Goal: Task Accomplishment & Management: Manage account settings

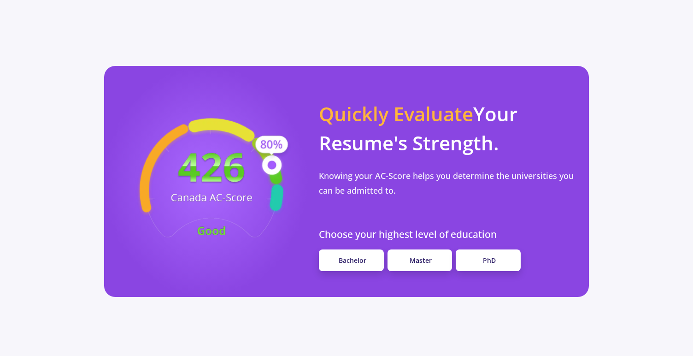
scroll to position [728, 0]
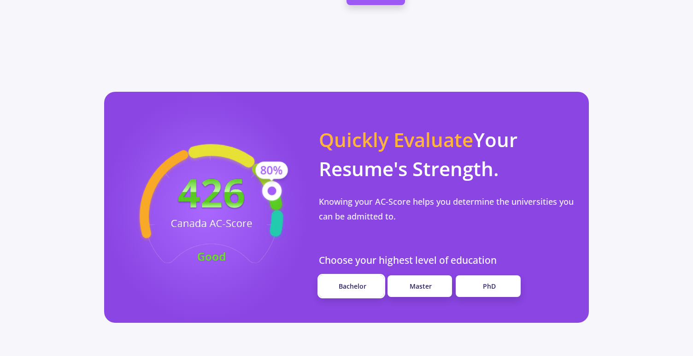
click at [355, 282] on span "Bachelor" at bounding box center [353, 286] width 28 height 9
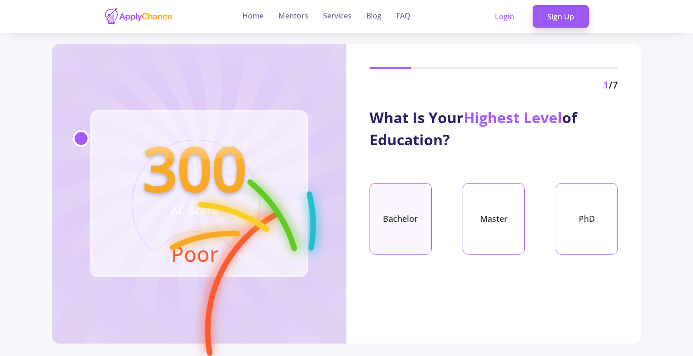
click at [406, 219] on div "Bachelor" at bounding box center [401, 218] width 62 height 71
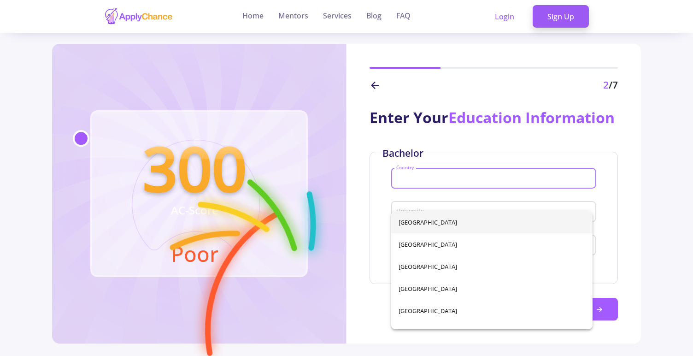
click at [435, 183] on input "Country" at bounding box center [495, 179] width 199 height 8
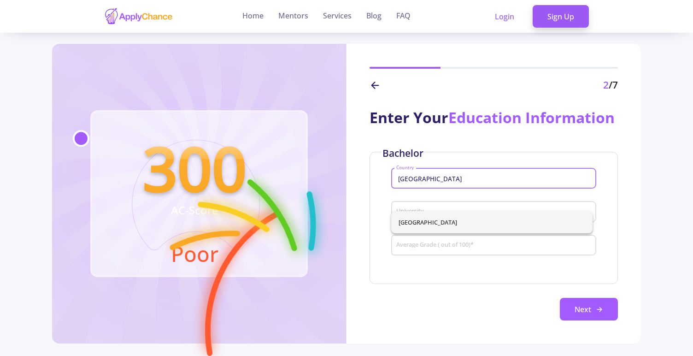
click at [451, 229] on span "[GEOGRAPHIC_DATA]" at bounding box center [492, 222] width 187 height 22
type input "[GEOGRAPHIC_DATA]"
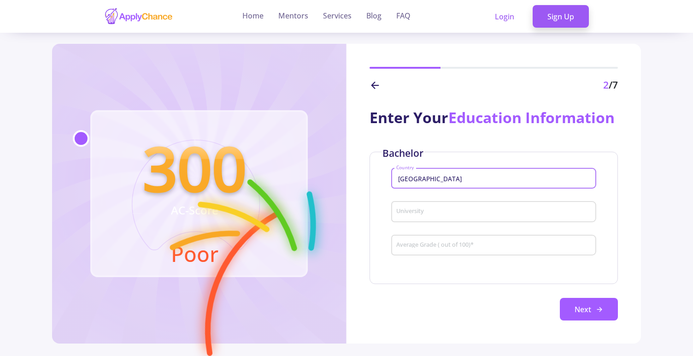
click at [449, 216] on input "University" at bounding box center [495, 212] width 199 height 8
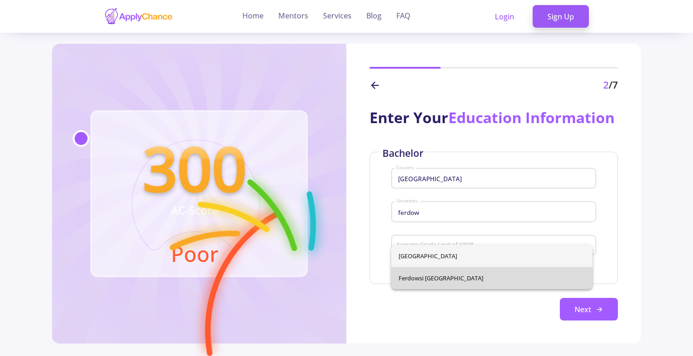
click at [475, 282] on span "Ferdowsi [GEOGRAPHIC_DATA]" at bounding box center [492, 278] width 187 height 22
type input "Ferdowsi [GEOGRAPHIC_DATA]"
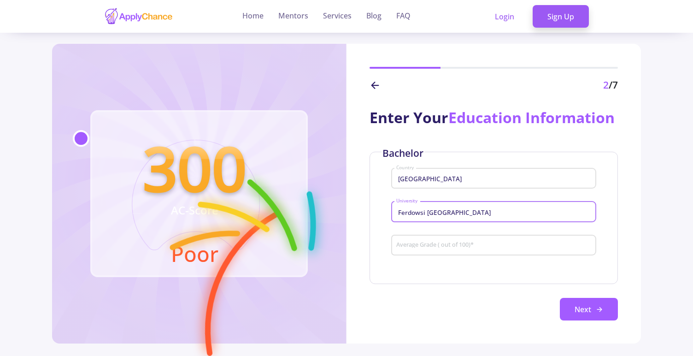
click at [470, 250] on input "Average Grade ( out of 100) *" at bounding box center [495, 246] width 199 height 8
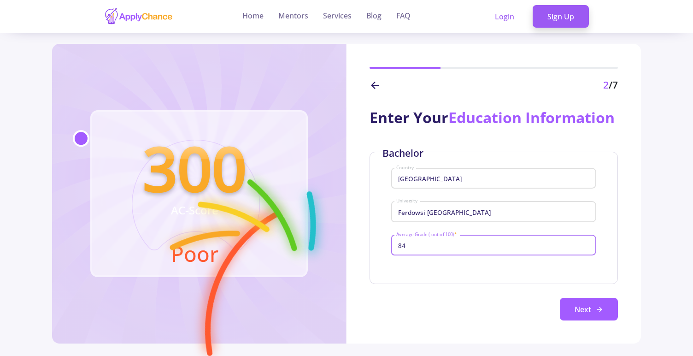
type input "84"
click at [461, 311] on div "Bachelor Iran Country Ferdowsi [GEOGRAPHIC_DATA] 84 Average Grade ( out of 100)…" at bounding box center [494, 236] width 248 height 169
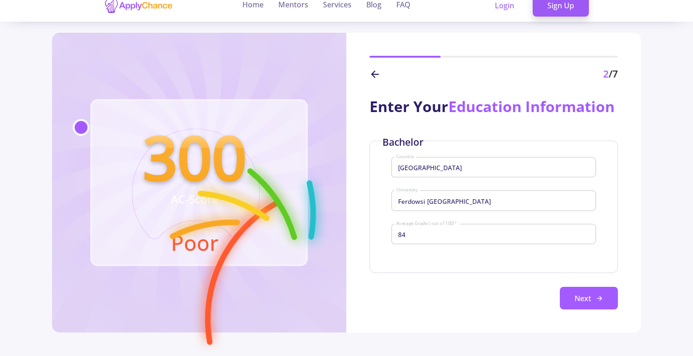
scroll to position [2, 0]
click at [583, 310] on button "Next" at bounding box center [589, 298] width 58 height 23
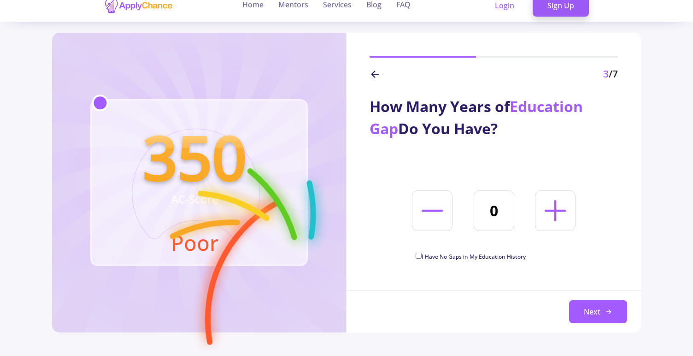
click at [479, 256] on span "I Have No Gaps in My Education History" at bounding box center [474, 257] width 104 height 8
click at [422, 256] on input "I Have No Gaps in My Education History" at bounding box center [419, 256] width 6 height 6
checkbox input "true"
click at [613, 312] on button "Next" at bounding box center [598, 311] width 58 height 23
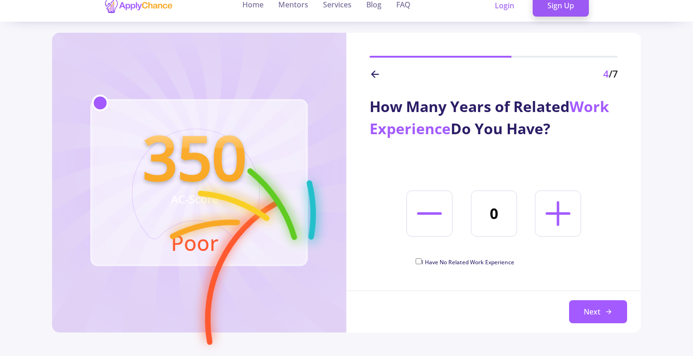
click at [555, 225] on icon at bounding box center [558, 214] width 40 height 40
click at [446, 219] on icon at bounding box center [430, 214] width 40 height 40
type input "0"
click at [453, 260] on span "I Have No Related Work Experience" at bounding box center [468, 262] width 93 height 8
click at [422, 260] on input "I Have No Related Work Experience" at bounding box center [419, 261] width 6 height 6
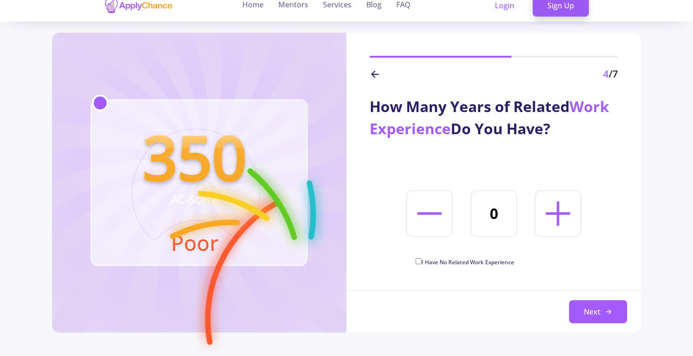
checkbox input "true"
click at [593, 303] on button "Next" at bounding box center [598, 311] width 58 height 23
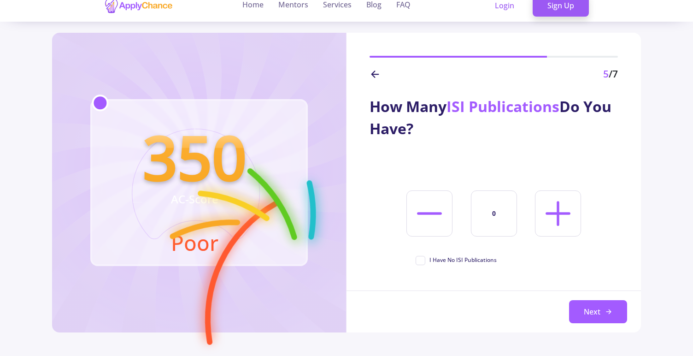
click at [552, 223] on icon at bounding box center [558, 214] width 40 height 40
type input "1"
click at [587, 308] on button "Next" at bounding box center [598, 311] width 58 height 23
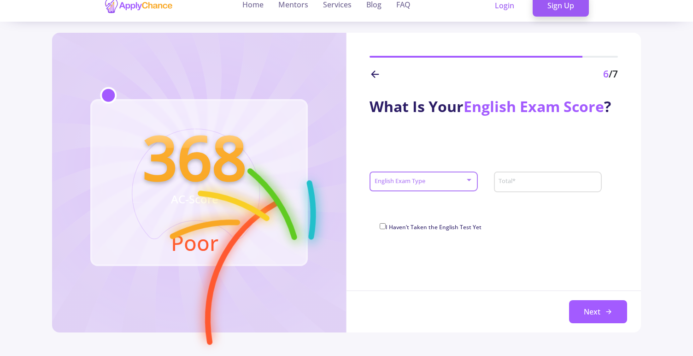
click at [440, 185] on div at bounding box center [419, 181] width 91 height 7
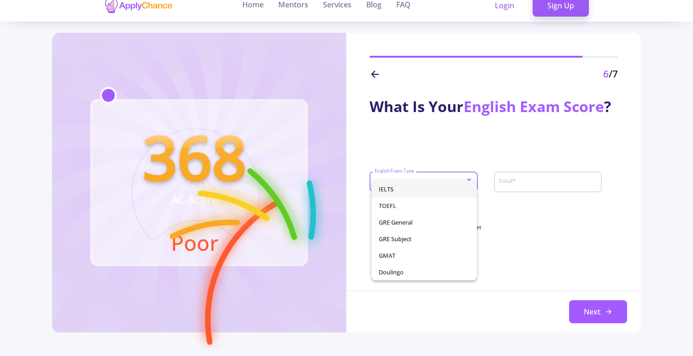
click at [432, 191] on span "IELTS" at bounding box center [424, 189] width 91 height 17
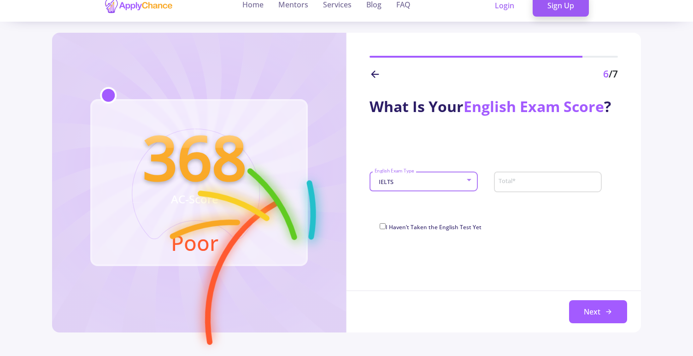
click at [510, 177] on div "Total *" at bounding box center [547, 180] width 99 height 24
type input "7.5"
click at [556, 208] on div "What Is Your English Exam Score ? IELTS English Exam Type 7.5 Total * 0/9 I Hav…" at bounding box center [494, 159] width 295 height 154
click at [580, 182] on input "7.5" at bounding box center [545, 182] width 94 height 8
click at [592, 185] on span "0/9" at bounding box center [594, 184] width 8 height 6
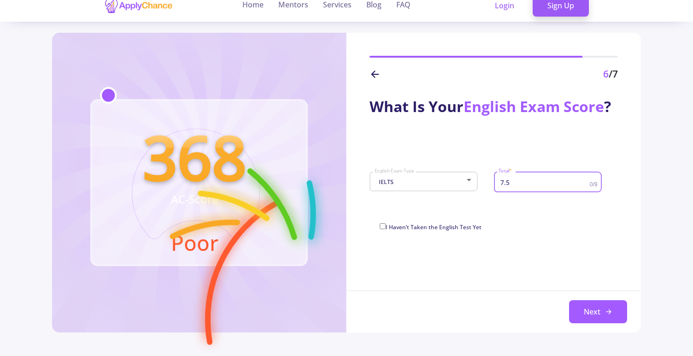
click at [566, 225] on div "I Haven’t Taken the English Test Yet" at bounding box center [494, 228] width 229 height 15
click at [588, 311] on button "Next" at bounding box center [598, 311] width 58 height 23
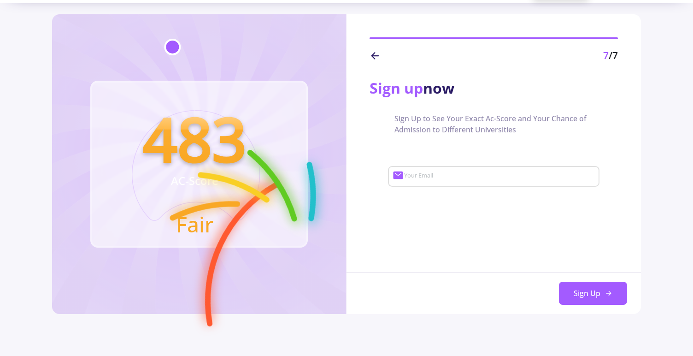
scroll to position [0, 0]
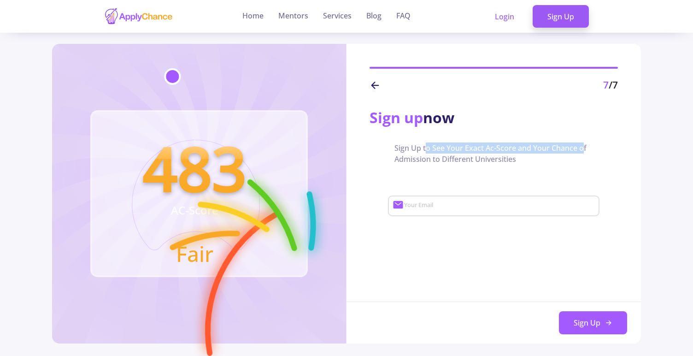
drag, startPoint x: 428, startPoint y: 152, endPoint x: 578, endPoint y: 151, distance: 149.8
click at [579, 150] on span "Sign Up to See Your Exact Ac-Score and Your Chance of Admission to Different Un…" at bounding box center [494, 153] width 199 height 22
click at [464, 160] on span "Sign Up to See Your Exact Ac-Score and Your Chance of Admission to Different Un…" at bounding box center [494, 153] width 199 height 22
click at [380, 85] on icon at bounding box center [375, 85] width 11 height 11
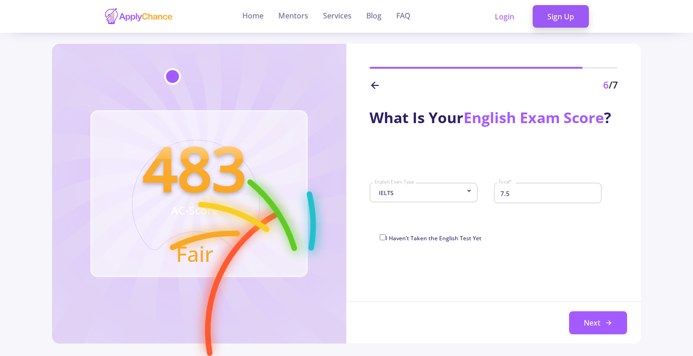
click at [371, 90] on icon at bounding box center [375, 85] width 11 height 11
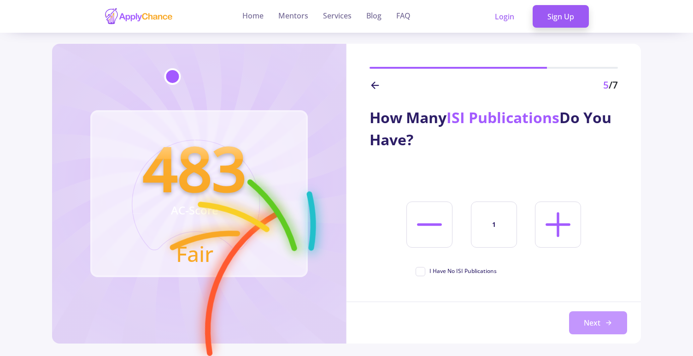
click at [597, 321] on button "Next" at bounding box center [598, 322] width 58 height 23
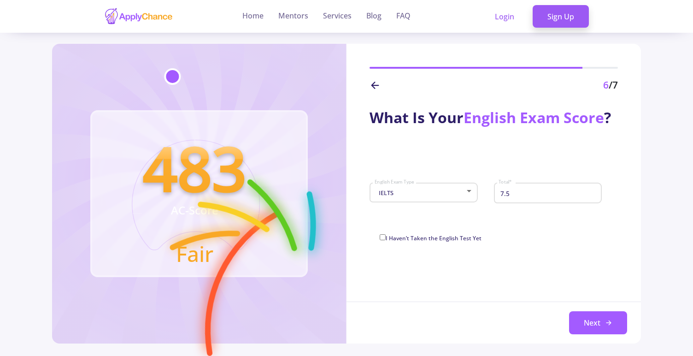
click at [534, 197] on div "7.5 Total *" at bounding box center [547, 191] width 99 height 24
click at [534, 197] on input "7.5" at bounding box center [548, 193] width 101 height 8
type input "3"
click at [598, 327] on button "Next" at bounding box center [598, 322] width 58 height 23
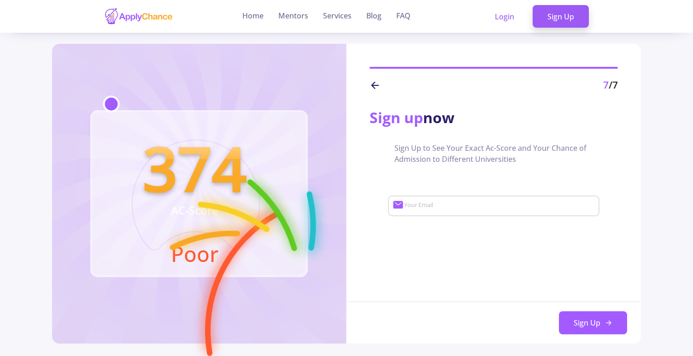
click at [377, 86] on icon at bounding box center [375, 85] width 11 height 11
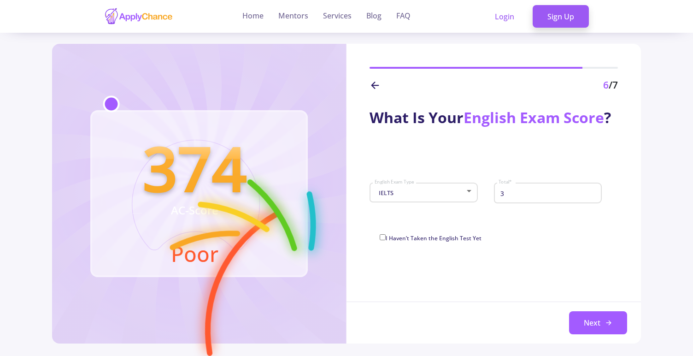
click at [526, 195] on input "3" at bounding box center [548, 193] width 101 height 8
type input "7"
click at [597, 318] on button "Next" at bounding box center [598, 322] width 58 height 23
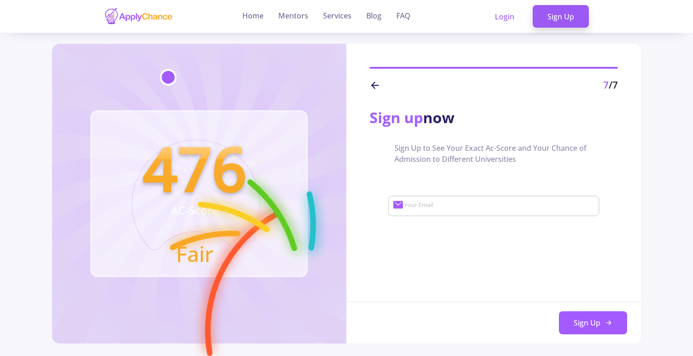
click at [376, 86] on icon at bounding box center [375, 85] width 11 height 11
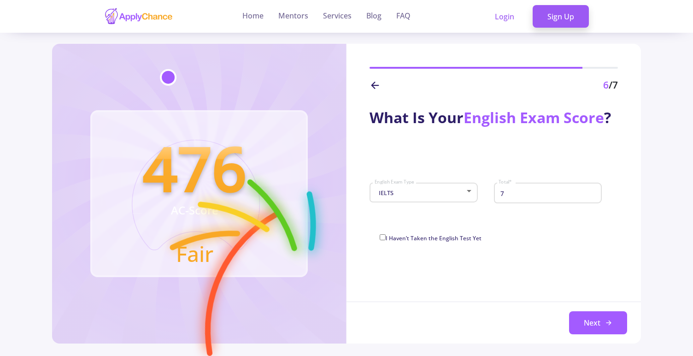
click at [534, 197] on input "7" at bounding box center [548, 193] width 101 height 8
type input "7.5"
click at [596, 319] on button "Next" at bounding box center [598, 322] width 58 height 23
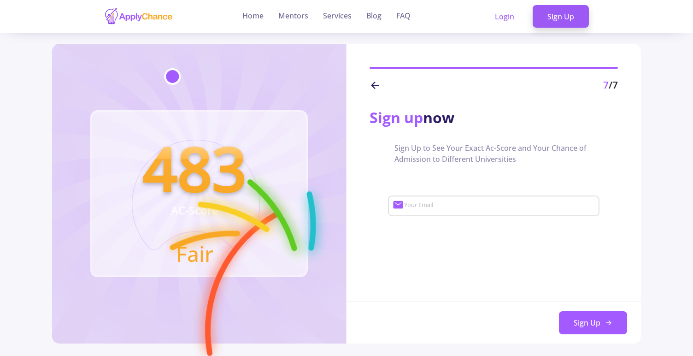
click at [375, 83] on icon at bounding box center [375, 85] width 11 height 11
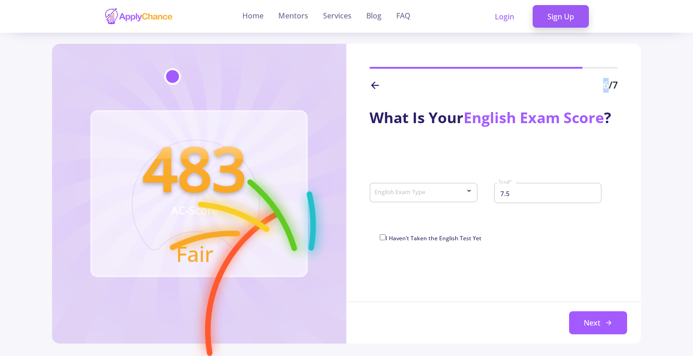
click at [375, 83] on icon at bounding box center [375, 85] width 11 height 11
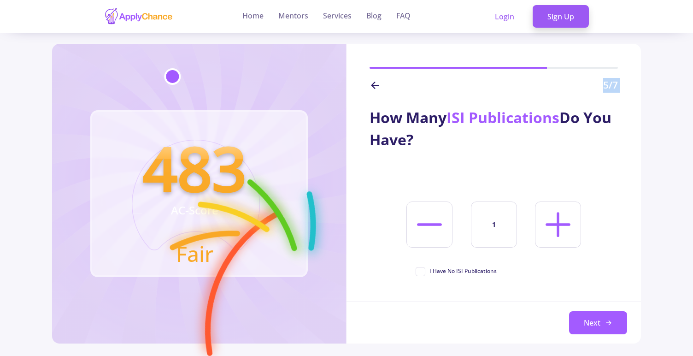
click at [375, 83] on icon at bounding box center [375, 85] width 11 height 11
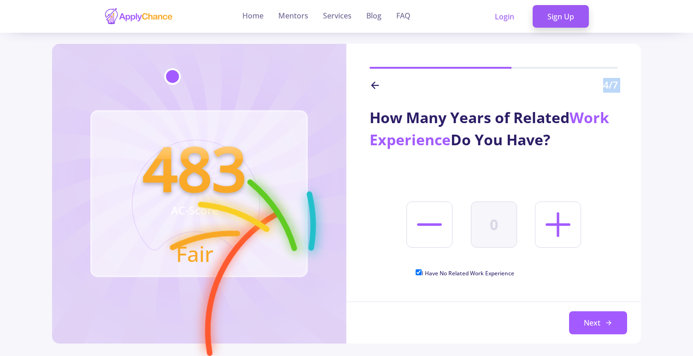
click at [375, 83] on icon at bounding box center [375, 85] width 11 height 11
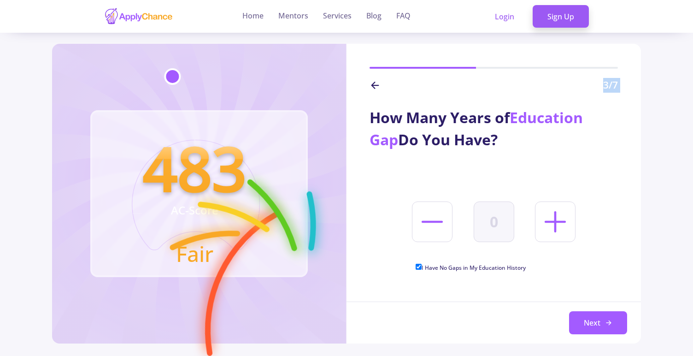
click at [375, 83] on icon at bounding box center [375, 85] width 11 height 11
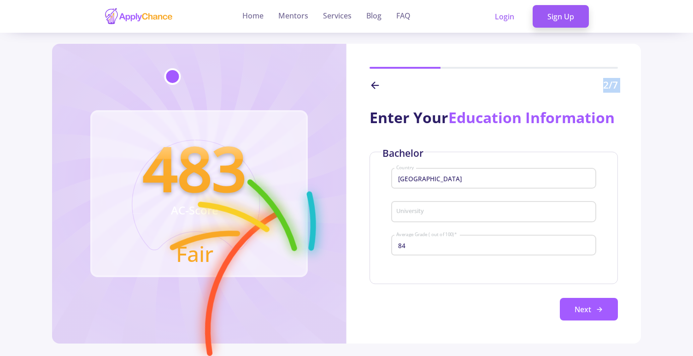
click at [375, 83] on icon at bounding box center [375, 85] width 11 height 11
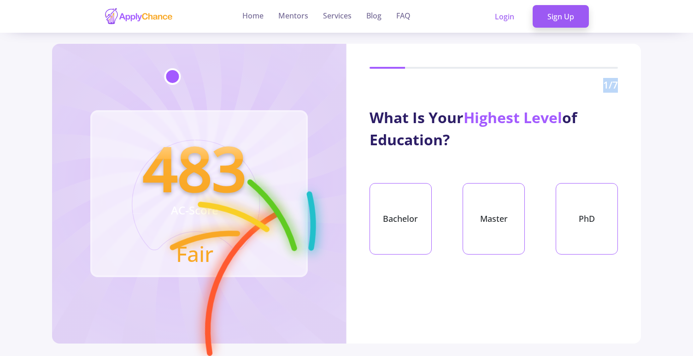
click at [481, 160] on div "What Is Your Highest Level of Education? Bachelor Master PhD" at bounding box center [494, 180] width 295 height 148
click at [406, 207] on div "Bachelor" at bounding box center [401, 218] width 62 height 71
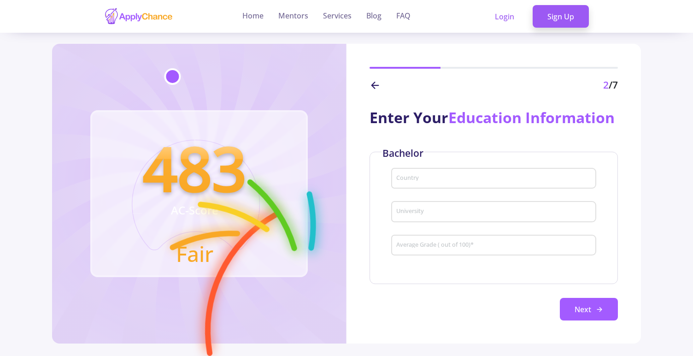
click at [429, 183] on input "Country" at bounding box center [495, 179] width 199 height 8
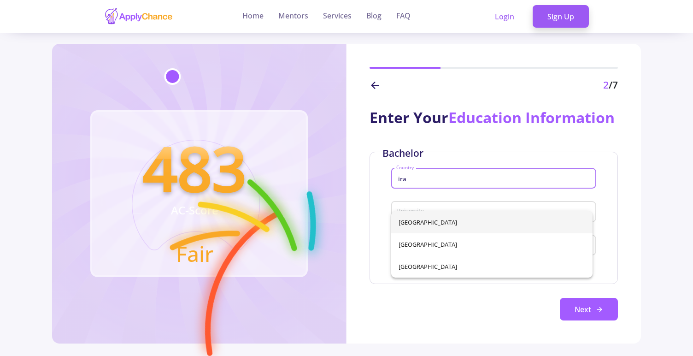
click at [432, 226] on span "[GEOGRAPHIC_DATA]" at bounding box center [492, 222] width 187 height 22
type input "[GEOGRAPHIC_DATA]"
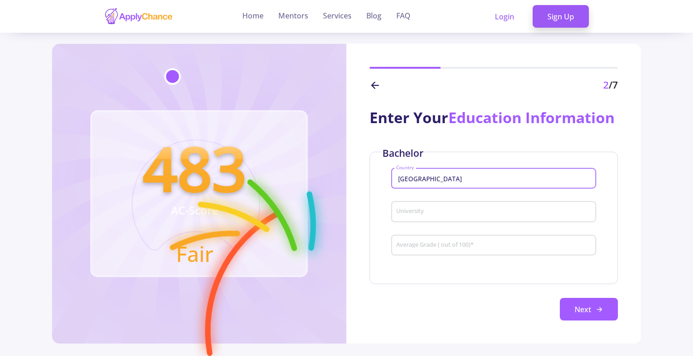
click at [415, 216] on input "University" at bounding box center [495, 212] width 199 height 8
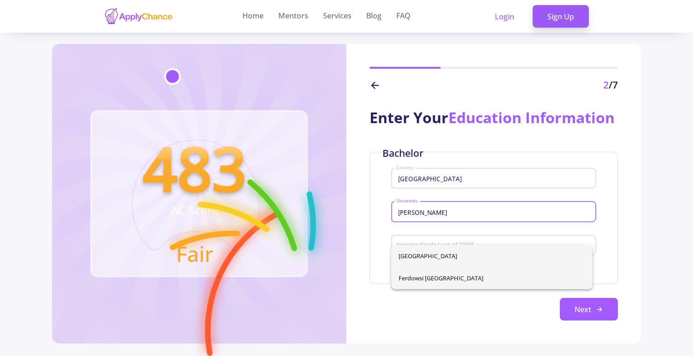
click at [468, 280] on span "Ferdowsi [GEOGRAPHIC_DATA]" at bounding box center [492, 278] width 187 height 22
type input "Ferdowsi [GEOGRAPHIC_DATA]"
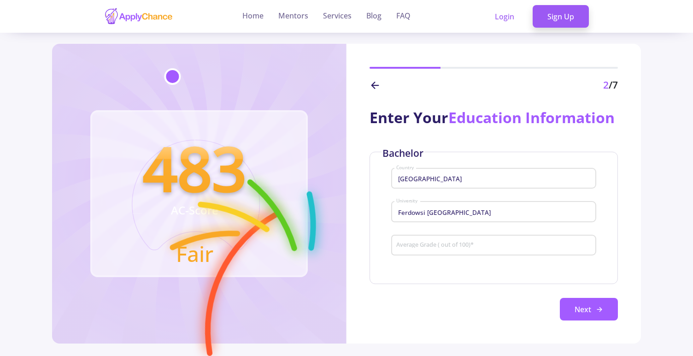
click at [467, 255] on div "Average Grade ( out of 100) *" at bounding box center [494, 243] width 196 height 24
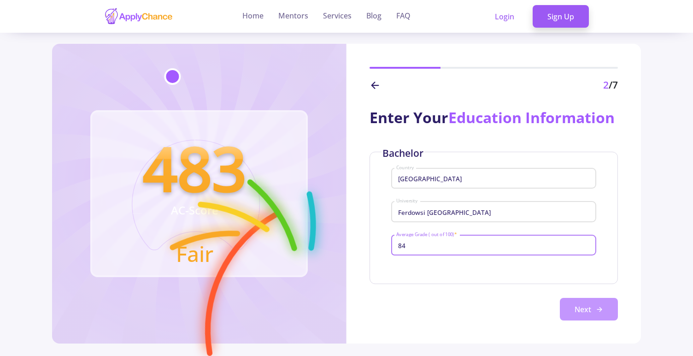
type input "84"
click at [582, 321] on button "Next" at bounding box center [589, 309] width 58 height 23
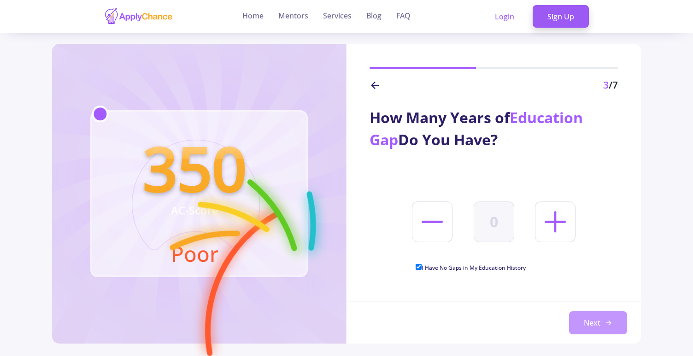
click at [602, 326] on button "Next" at bounding box center [598, 322] width 58 height 23
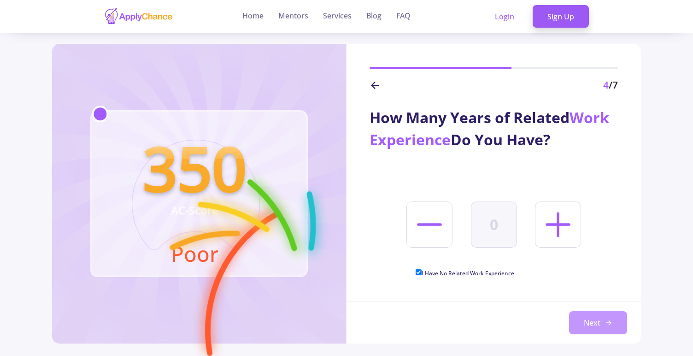
click at [593, 321] on button "Next" at bounding box center [598, 322] width 58 height 23
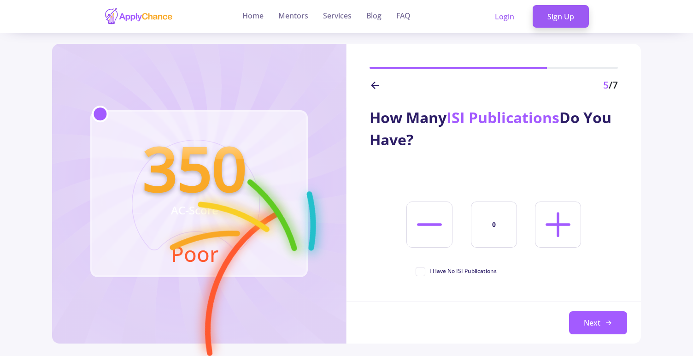
click at [539, 227] on icon at bounding box center [558, 225] width 40 height 40
type input "1"
click at [606, 324] on icon at bounding box center [608, 322] width 7 height 7
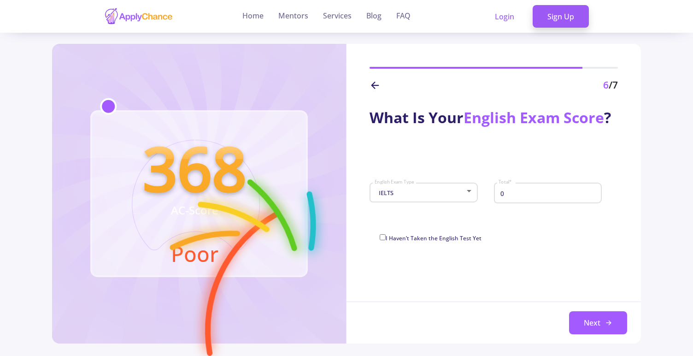
click at [534, 193] on input "0" at bounding box center [548, 193] width 101 height 8
type input "7.5"
click at [597, 329] on button "Next" at bounding box center [598, 322] width 58 height 23
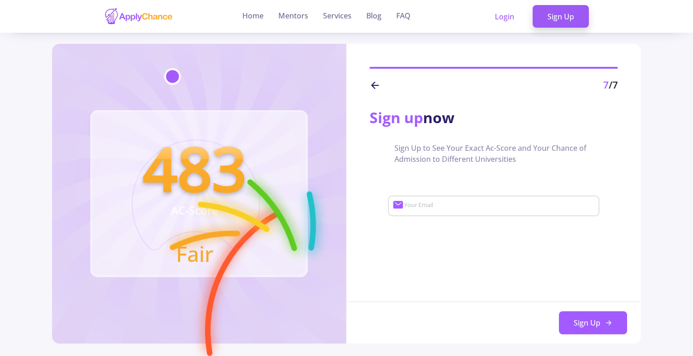
click at [471, 207] on input "Your Email" at bounding box center [501, 206] width 194 height 8
click at [487, 207] on input "[PERSON_NAME].a.h.82" at bounding box center [501, 206] width 194 height 8
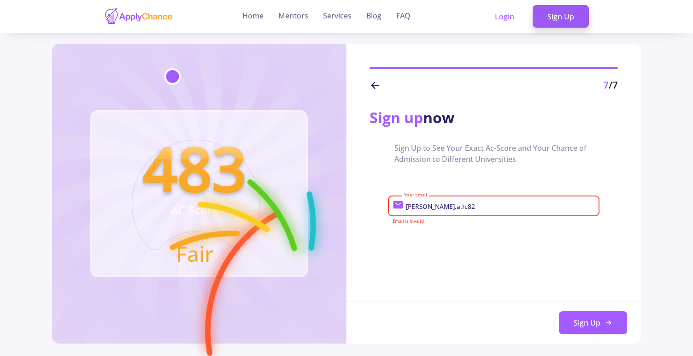
click at [474, 204] on input "[PERSON_NAME].a.h.82" at bounding box center [501, 206] width 194 height 8
click at [463, 202] on div "[PERSON_NAME].a.h.82 Your Email" at bounding box center [499, 204] width 191 height 24
click at [467, 207] on input "[PERSON_NAME].a.h.82" at bounding box center [501, 206] width 194 height 8
click at [461, 206] on input "[PERSON_NAME].a.h.82" at bounding box center [501, 206] width 194 height 8
click at [462, 207] on input "[PERSON_NAME].a.h.82" at bounding box center [501, 206] width 194 height 8
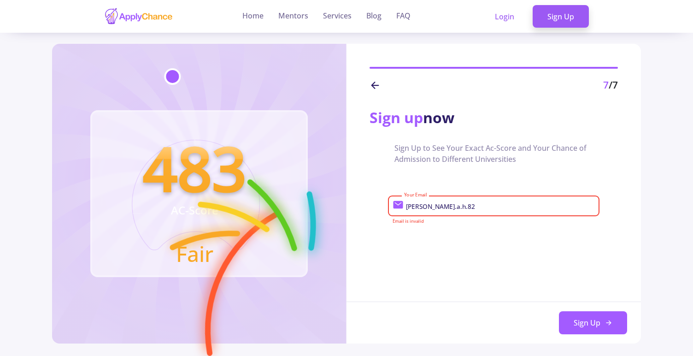
paste input "@"
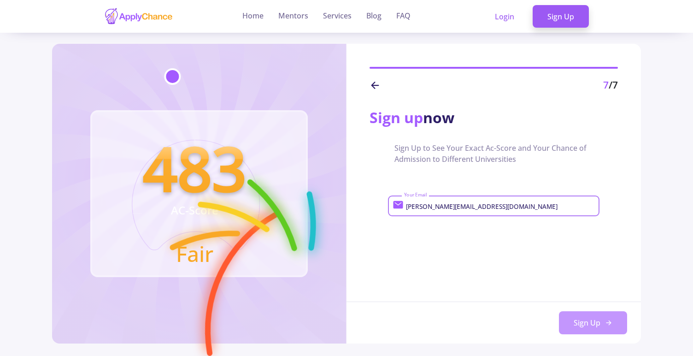
type input "[PERSON_NAME][EMAIL_ADDRESS][DOMAIN_NAME]"
click at [600, 322] on button "Sign Up" at bounding box center [593, 322] width 68 height 23
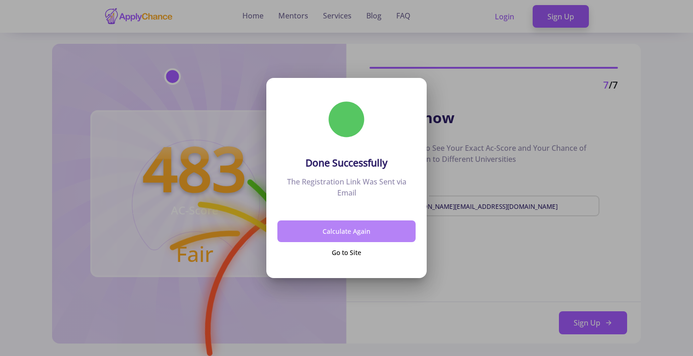
click at [379, 232] on button "Calculate Again" at bounding box center [347, 231] width 138 height 22
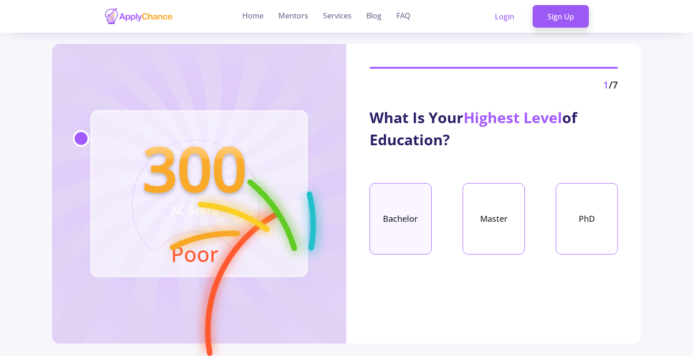
click at [416, 224] on div "Bachelor" at bounding box center [401, 218] width 62 height 71
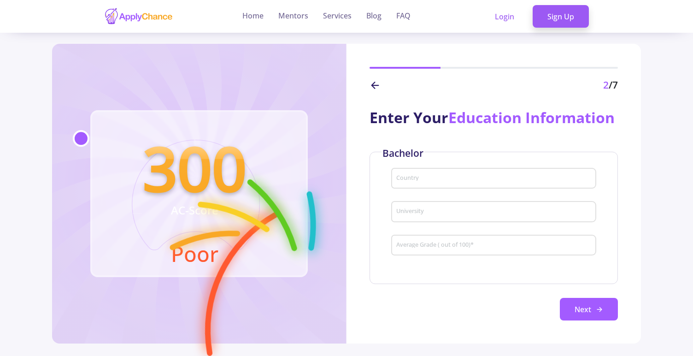
click at [446, 183] on input "Country" at bounding box center [495, 179] width 199 height 8
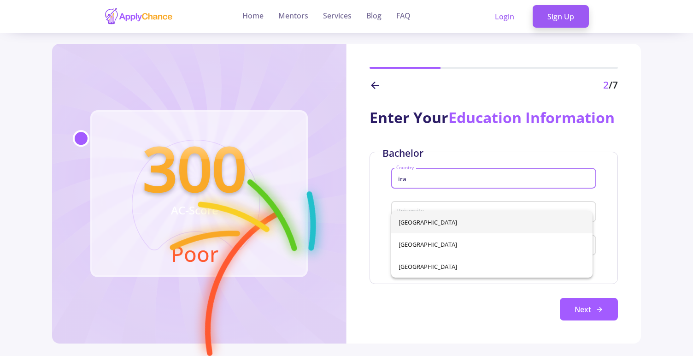
click at [445, 214] on span "[GEOGRAPHIC_DATA]" at bounding box center [492, 222] width 187 height 22
type input "[GEOGRAPHIC_DATA]"
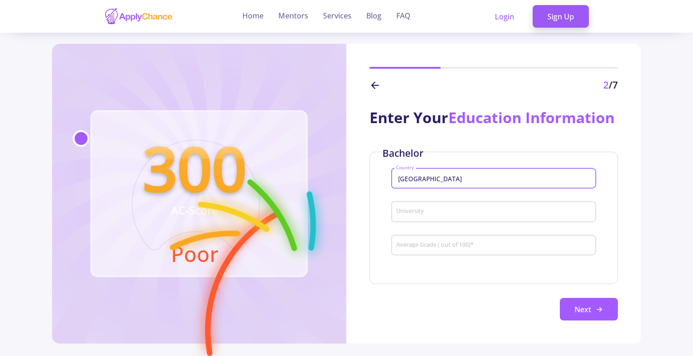
click at [450, 216] on input "University" at bounding box center [495, 212] width 199 height 8
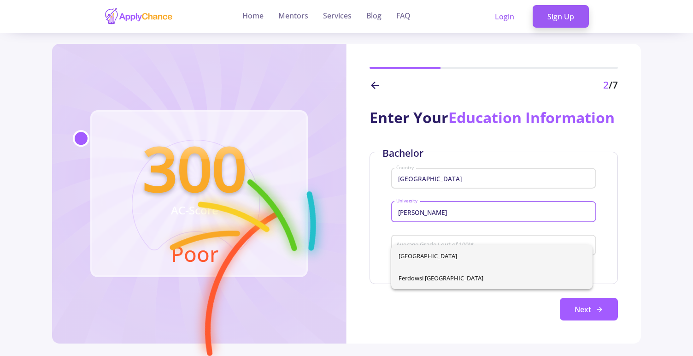
click at [441, 273] on span "Ferdowsi [GEOGRAPHIC_DATA]" at bounding box center [492, 278] width 187 height 22
type input "Ferdowsi [GEOGRAPHIC_DATA]"
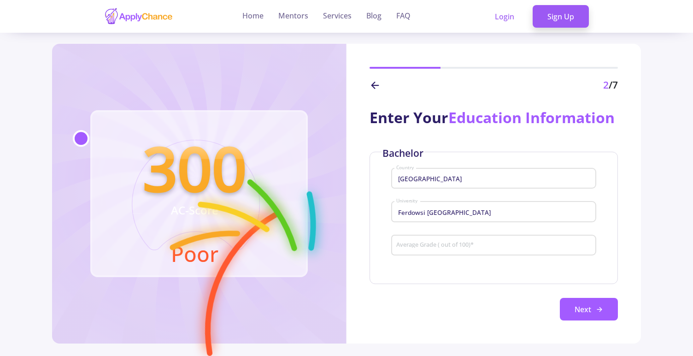
click at [447, 255] on div "Average Grade ( out of 100) *" at bounding box center [494, 243] width 196 height 24
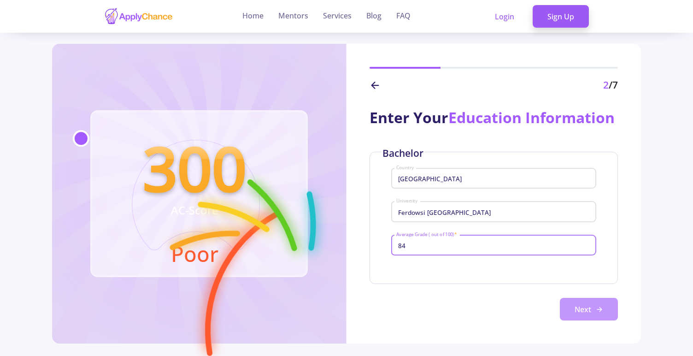
type input "84"
click at [573, 321] on button "Next" at bounding box center [589, 309] width 58 height 23
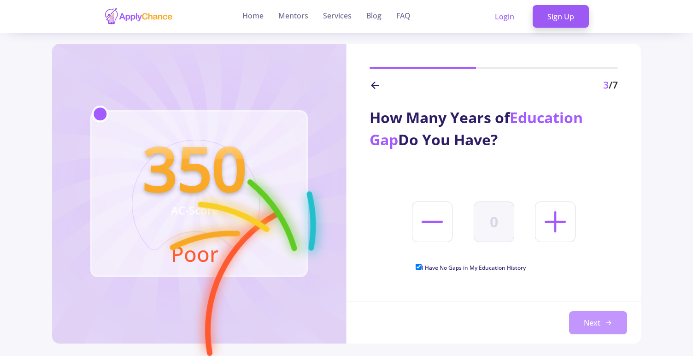
click at [589, 318] on button "Next" at bounding box center [598, 322] width 58 height 23
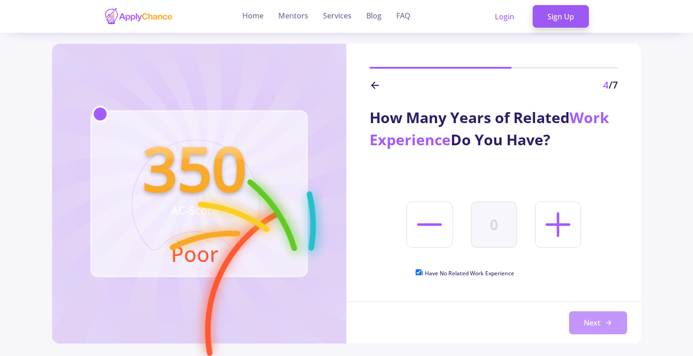
click at [599, 323] on button "Next" at bounding box center [598, 322] width 58 height 23
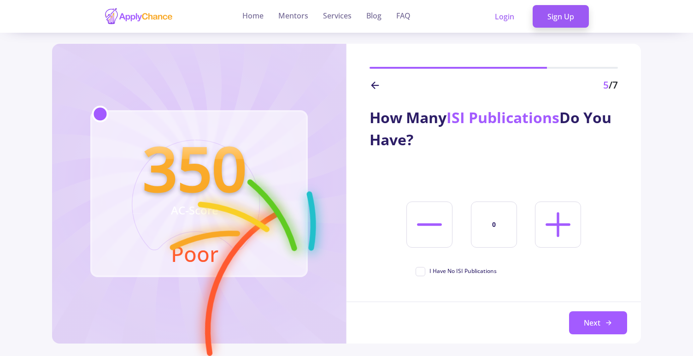
click at [558, 235] on line at bounding box center [558, 224] width 0 height 22
type input "1"
click at [598, 320] on button "Next" at bounding box center [598, 322] width 58 height 23
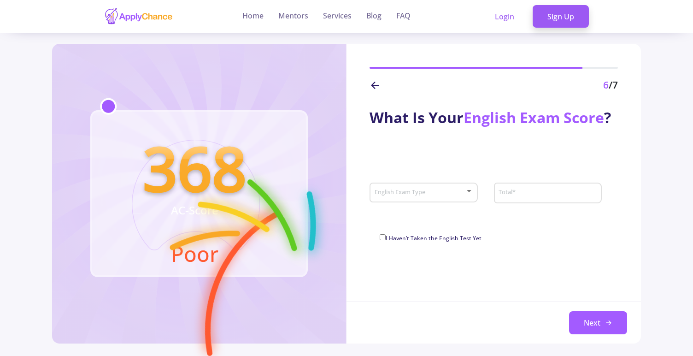
click at [441, 194] on span at bounding box center [421, 192] width 89 height 6
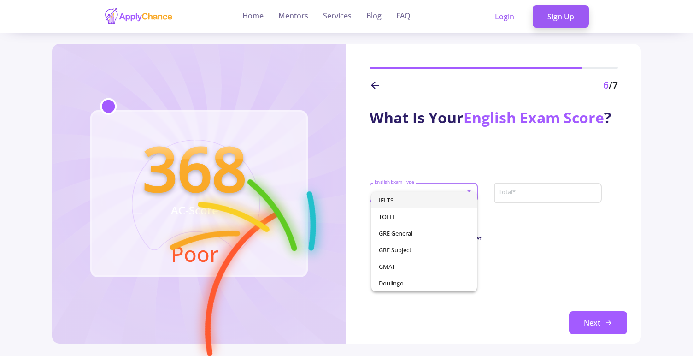
click at [430, 202] on span "IELTS" at bounding box center [424, 200] width 91 height 17
click at [502, 195] on input "Total *" at bounding box center [548, 193] width 101 height 8
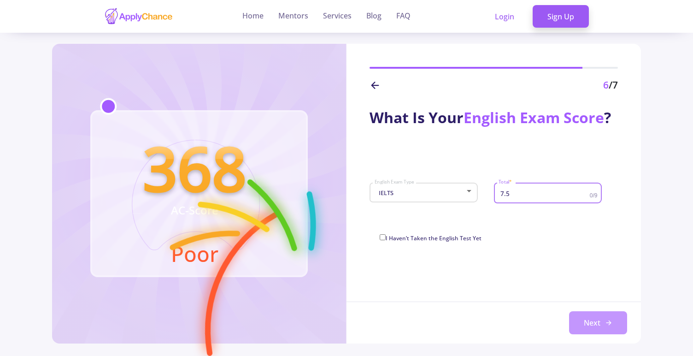
type input "7.5"
click at [620, 323] on button "Next" at bounding box center [598, 322] width 58 height 23
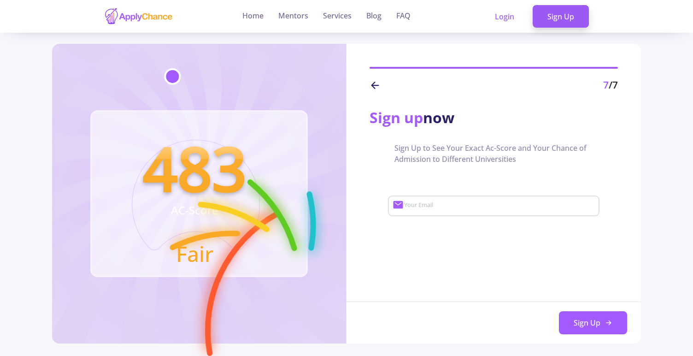
click at [200, 254] on text "Fair" at bounding box center [194, 253] width 37 height 29
click at [223, 195] on text "483" at bounding box center [195, 167] width 104 height 83
click at [214, 175] on text "483" at bounding box center [195, 167] width 104 height 83
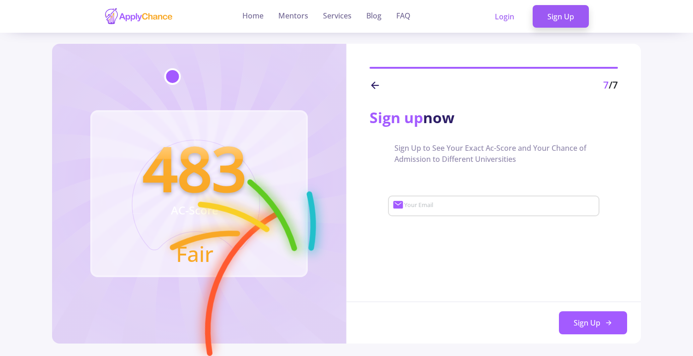
click at [246, 226] on icon "483 AC-Score Fair" at bounding box center [195, 208] width 136 height 136
click at [435, 202] on input "Your Email" at bounding box center [501, 206] width 194 height 8
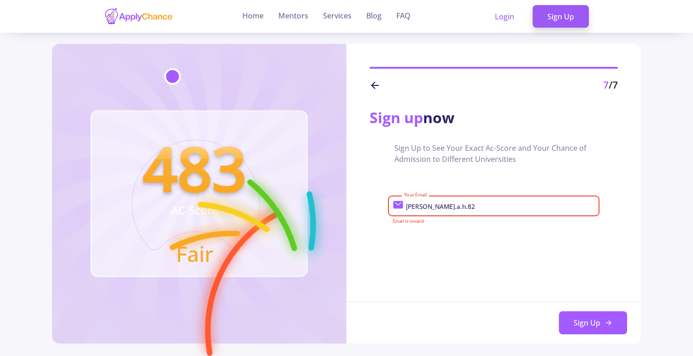
paste input "@"
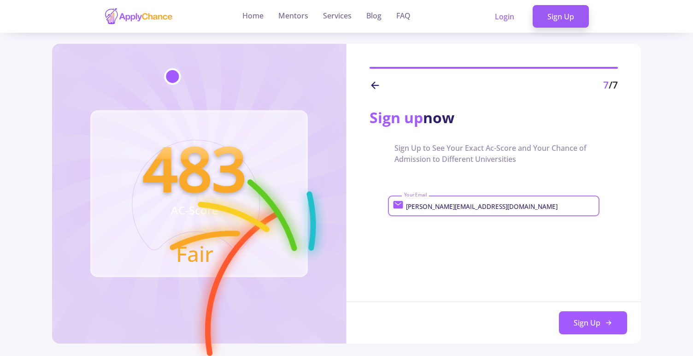
type input "[PERSON_NAME][EMAIL_ADDRESS][DOMAIN_NAME]"
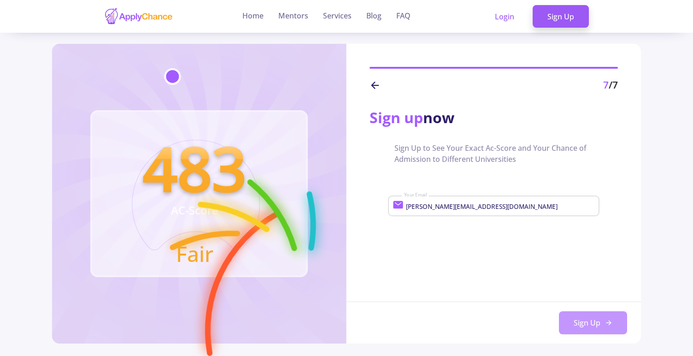
click at [597, 327] on button "Sign Up" at bounding box center [593, 322] width 68 height 23
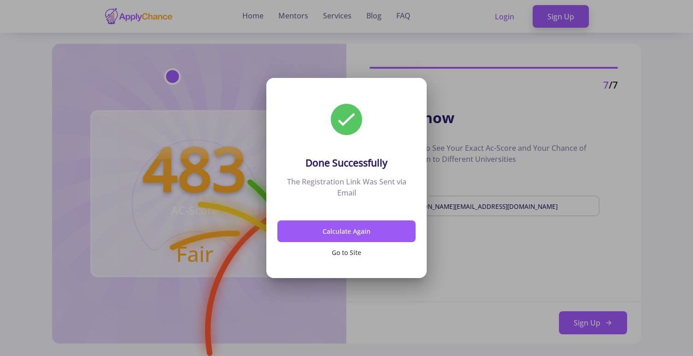
click at [359, 250] on button "Go to Site" at bounding box center [347, 253] width 138 height 22
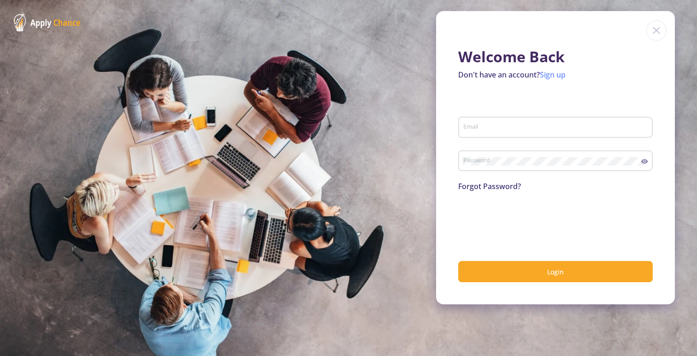
click at [557, 72] on link "Sign up" at bounding box center [553, 75] width 26 height 10
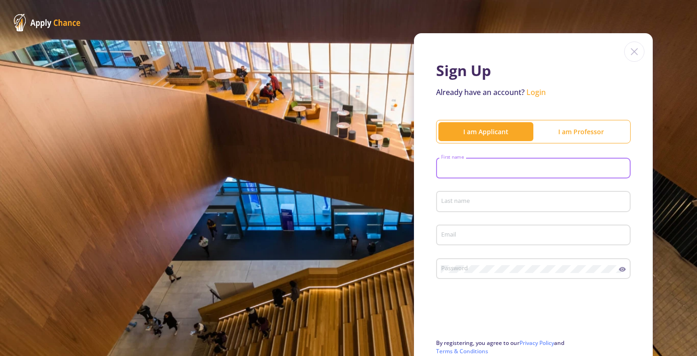
click at [495, 166] on input "First name" at bounding box center [535, 169] width 188 height 8
type input "[PERSON_NAME]"
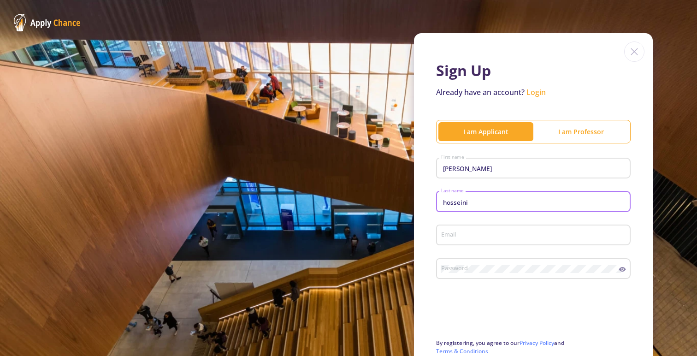
type input "hosseini"
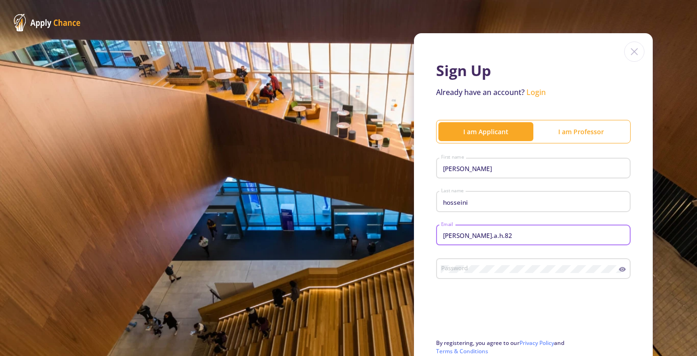
click at [499, 235] on input "[PERSON_NAME].a.h.82" at bounding box center [535, 235] width 188 height 8
paste input "@"
type input "[PERSON_NAME][EMAIL_ADDRESS][DOMAIN_NAME]"
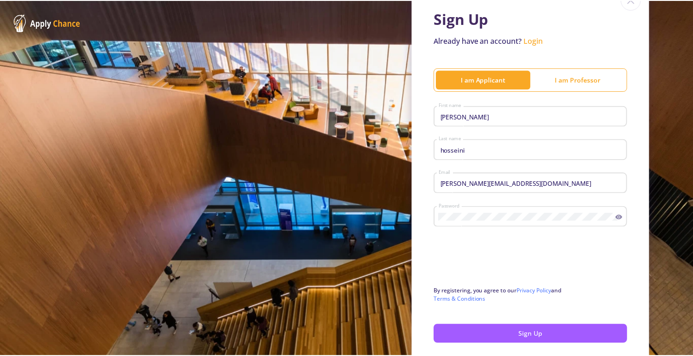
scroll to position [96, 0]
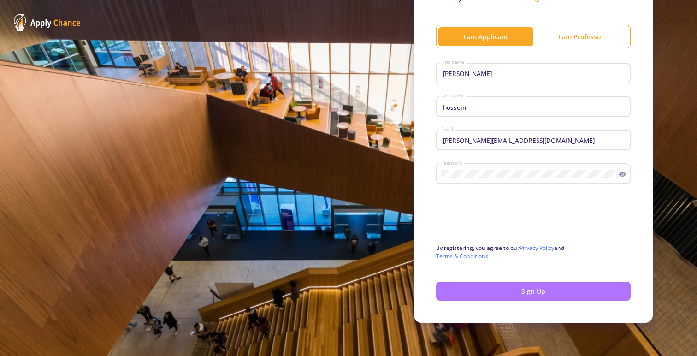
click at [537, 290] on button "Sign Up" at bounding box center [533, 291] width 195 height 19
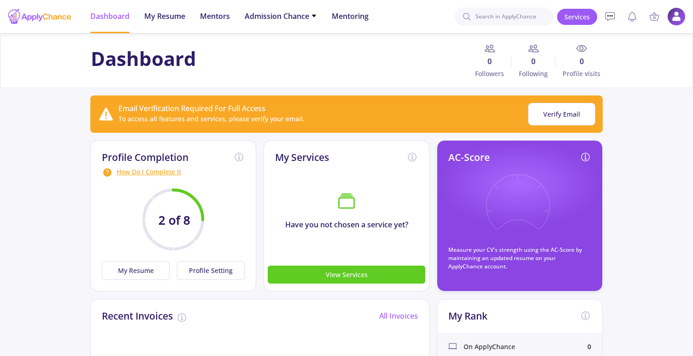
drag, startPoint x: 480, startPoint y: 250, endPoint x: 499, endPoint y: 256, distance: 20.3
click at [499, 256] on p "Measure your CV's strength using the AC-Score by maintaining an updated resume …" at bounding box center [520, 258] width 143 height 25
click at [497, 211] on icon at bounding box center [518, 208] width 68 height 68
click at [513, 195] on icon at bounding box center [518, 208] width 68 height 68
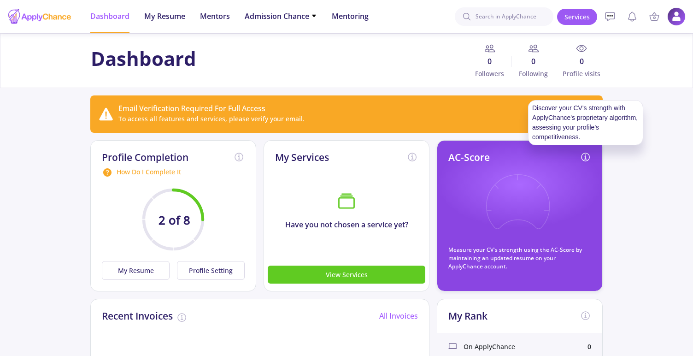
click at [584, 157] on icon at bounding box center [585, 157] width 11 height 11
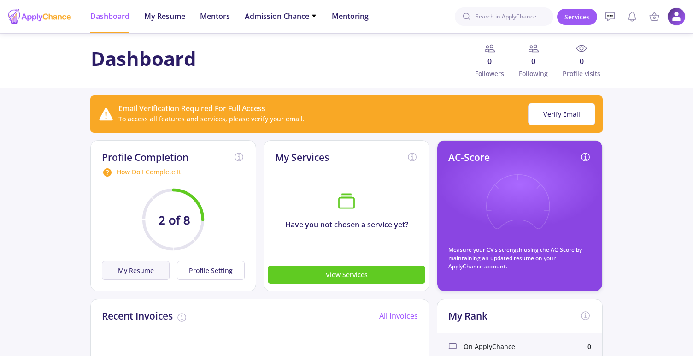
click at [148, 275] on button "My Resume" at bounding box center [136, 270] width 68 height 19
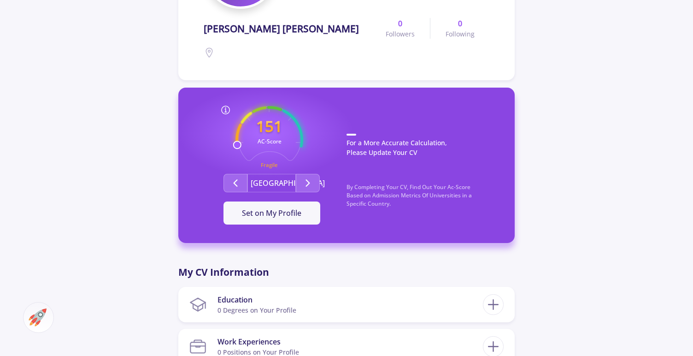
scroll to position [172, 0]
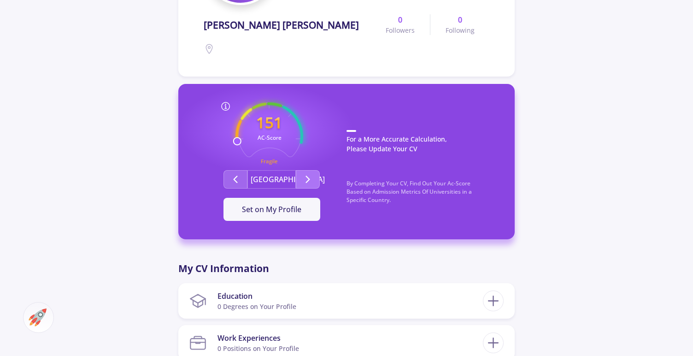
click at [318, 186] on button "Second group" at bounding box center [308, 179] width 24 height 18
click at [235, 186] on button "Second group" at bounding box center [236, 179] width 24 height 18
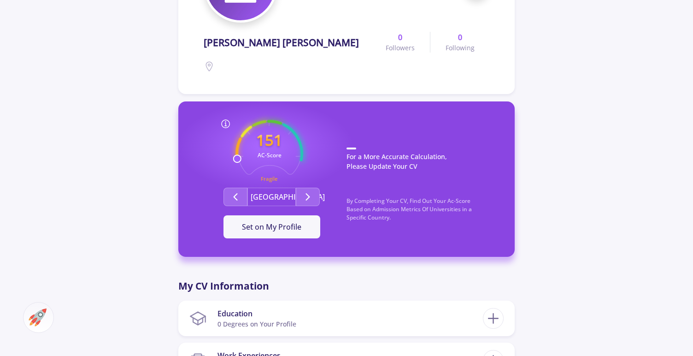
scroll to position [155, 0]
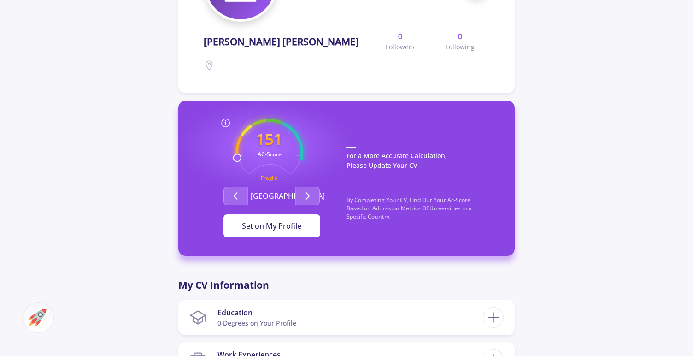
click at [289, 227] on span "Set on My Profile" at bounding box center [271, 226] width 59 height 10
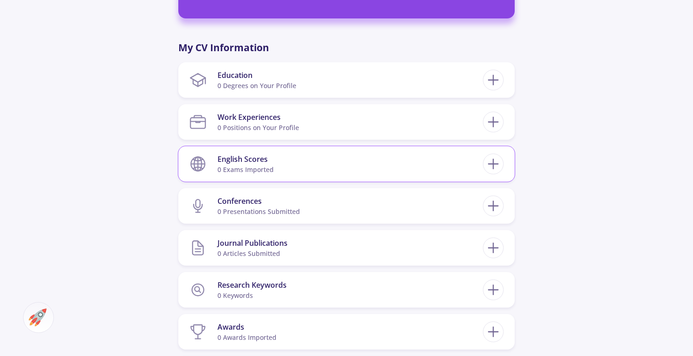
scroll to position [391, 0]
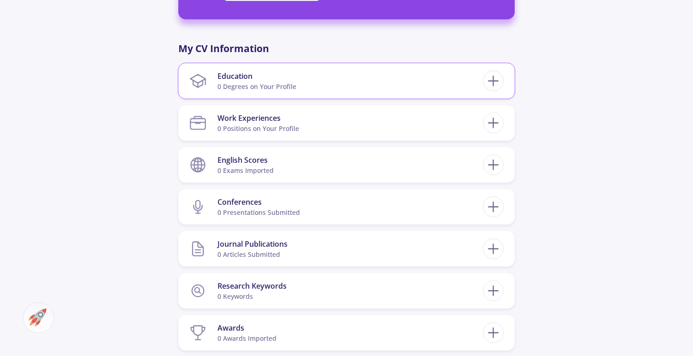
click at [315, 87] on section "Education 0 Degrees on Your Profile" at bounding box center [336, 81] width 294 height 28
click at [492, 85] on icon at bounding box center [493, 80] width 17 height 17
checkbox input "false"
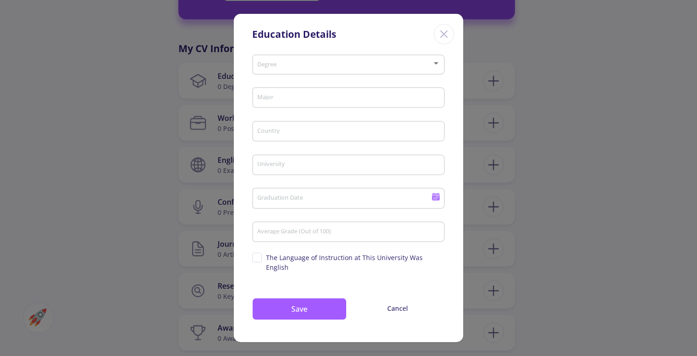
click at [317, 65] on div "Degree" at bounding box center [349, 62] width 184 height 23
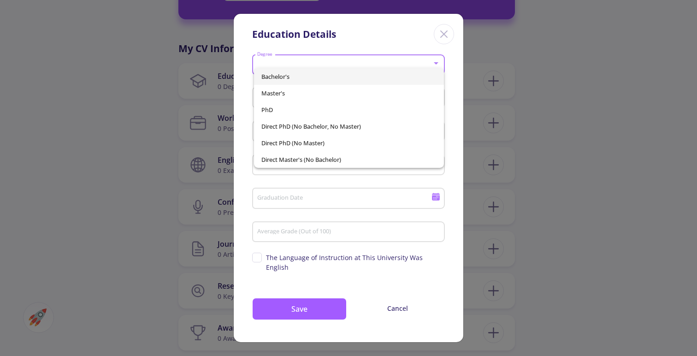
click at [329, 74] on span "Bachelor's" at bounding box center [349, 76] width 176 height 17
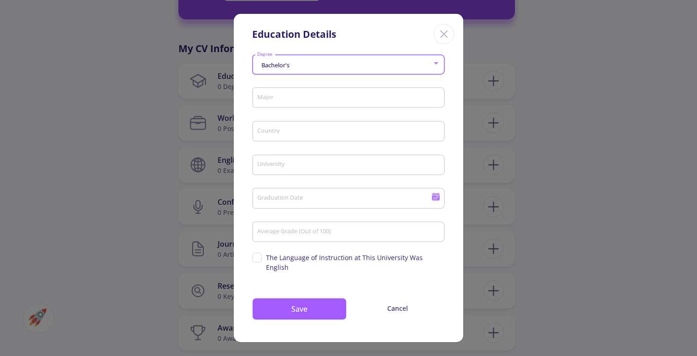
click at [322, 101] on input "Major" at bounding box center [350, 98] width 186 height 8
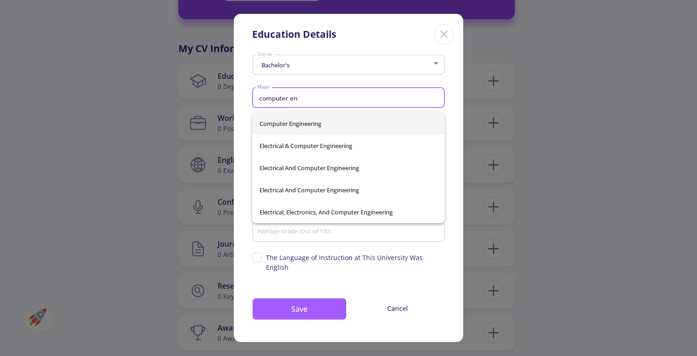
click at [325, 129] on span "Computer Engineering" at bounding box center [349, 123] width 178 height 22
type input "Computer Engineering"
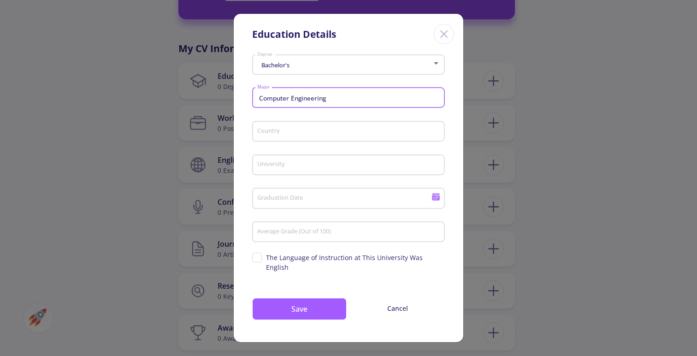
click at [314, 136] on input "Country" at bounding box center [350, 132] width 186 height 8
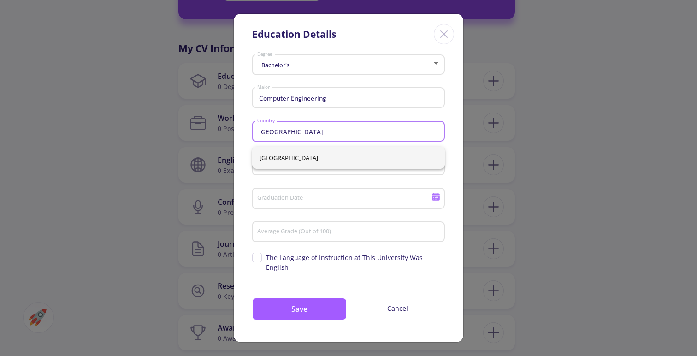
drag, startPoint x: 302, startPoint y: 155, endPoint x: 303, endPoint y: 160, distance: 4.8
click at [302, 155] on span "[GEOGRAPHIC_DATA]" at bounding box center [349, 158] width 178 height 22
type input "[GEOGRAPHIC_DATA]"
click at [304, 162] on div "University" at bounding box center [349, 163] width 184 height 24
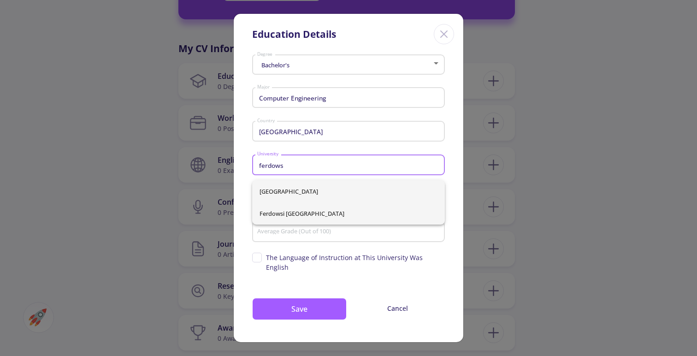
click at [315, 219] on span "Ferdowsi [GEOGRAPHIC_DATA]" at bounding box center [349, 213] width 178 height 22
type input "Ferdowsi [GEOGRAPHIC_DATA]"
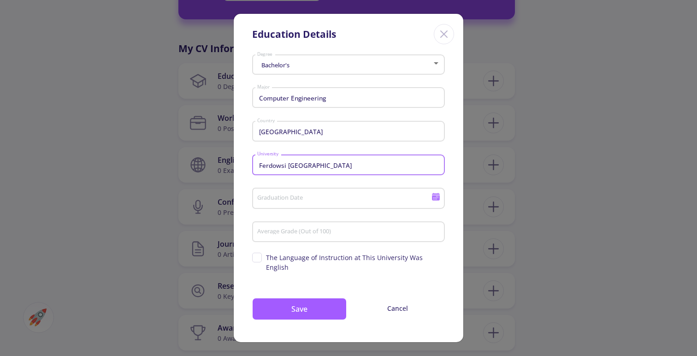
click at [335, 203] on input "Graduation Date" at bounding box center [345, 199] width 177 height 8
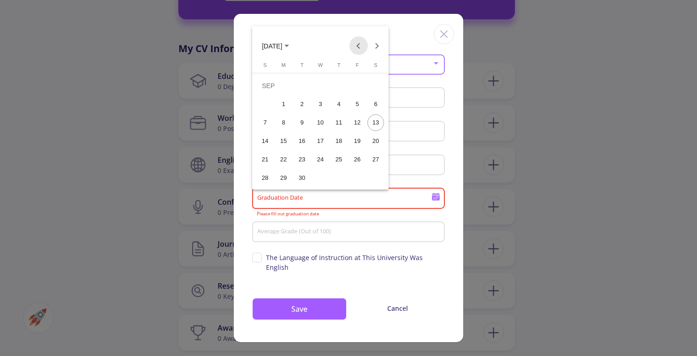
click at [358, 52] on button "Previous month" at bounding box center [358, 45] width 18 height 18
click at [374, 50] on button "Next month" at bounding box center [377, 45] width 18 height 18
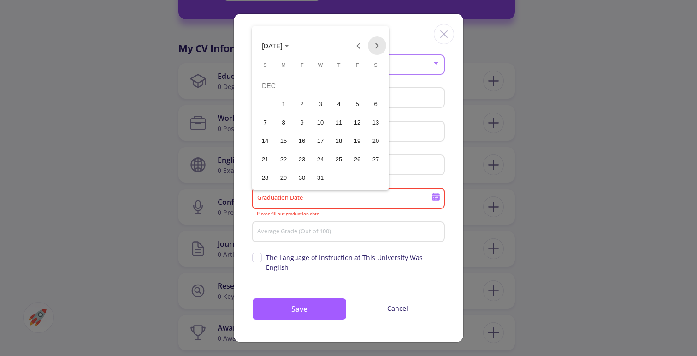
click at [374, 50] on button "Next month" at bounding box center [377, 45] width 18 height 18
click at [373, 50] on button "Next month" at bounding box center [377, 45] width 18 height 18
click at [343, 219] on div at bounding box center [348, 178] width 697 height 356
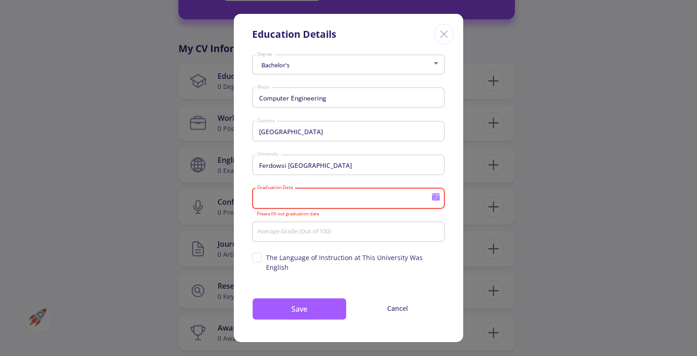
click at [452, 184] on div "Bachelor's Degree Computer Engineering Major Iran Country Ferdowsi [GEOGRAPHIC_…" at bounding box center [349, 196] width 230 height 290
click at [319, 237] on input "Average Grade (Out of 100)" at bounding box center [350, 232] width 186 height 8
click at [453, 179] on div "Bachelor's Degree Computer Engineering Major Iran Country Ferdowsi [GEOGRAPHIC_…" at bounding box center [349, 196] width 230 height 290
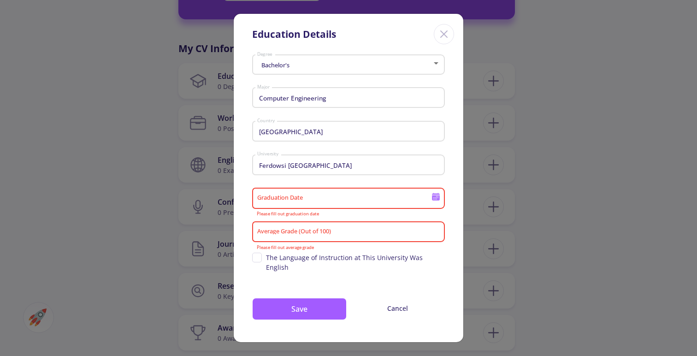
click at [442, 205] on div "Graduation Date" at bounding box center [348, 196] width 193 height 24
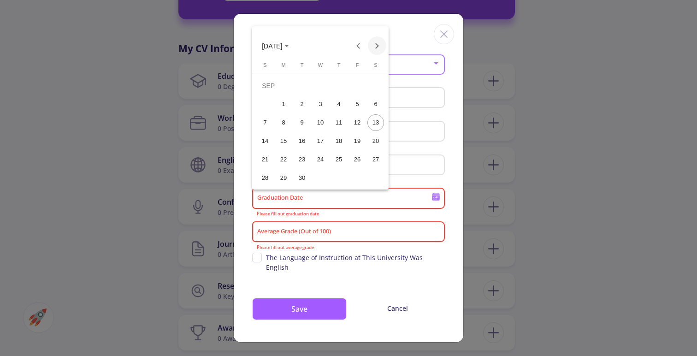
click at [375, 49] on button "Next month" at bounding box center [377, 45] width 18 height 18
click at [373, 159] on div "31" at bounding box center [375, 159] width 17 height 17
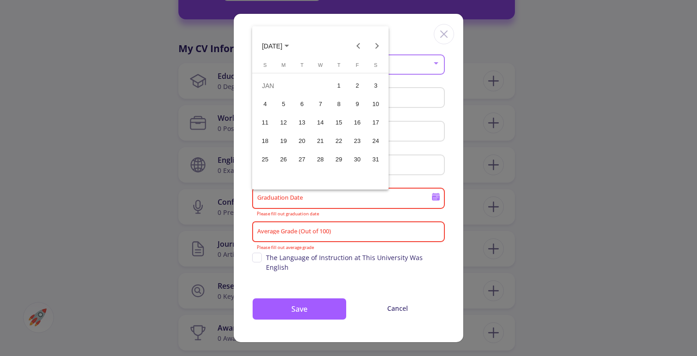
type input "[DATE]"
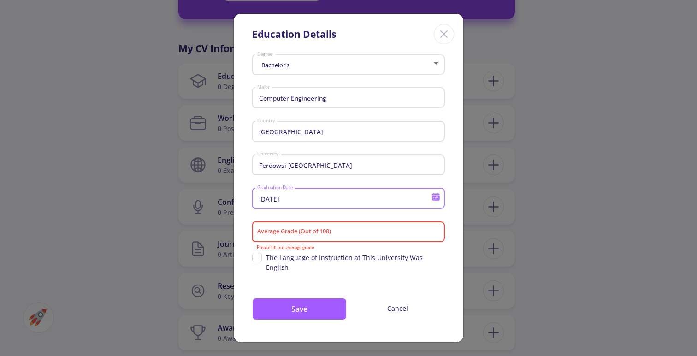
click at [366, 237] on input "Average Grade (Out of 100)" at bounding box center [350, 232] width 186 height 8
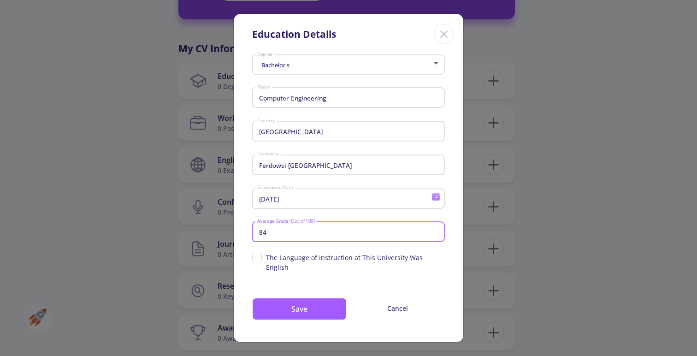
type input "84"
click at [443, 223] on div "84 Average Grade (Out of 100)" at bounding box center [348, 230] width 193 height 24
click at [447, 220] on div "Bachelor's Degree Computer Engineering Major [GEOGRAPHIC_DATA] Country Ferdowsi…" at bounding box center [349, 196] width 230 height 290
click at [439, 201] on icon at bounding box center [436, 197] width 8 height 5
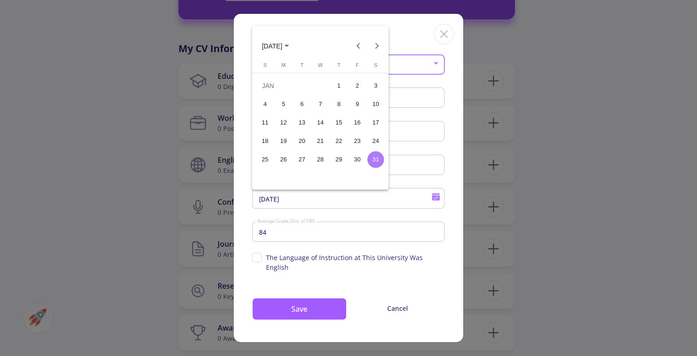
click at [454, 214] on div at bounding box center [348, 178] width 697 height 356
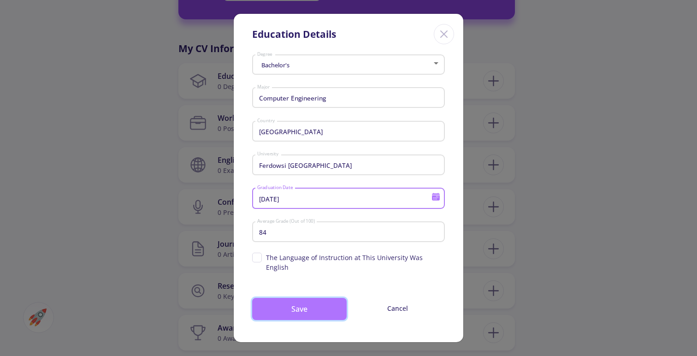
click at [304, 315] on button "Save" at bounding box center [299, 309] width 95 height 22
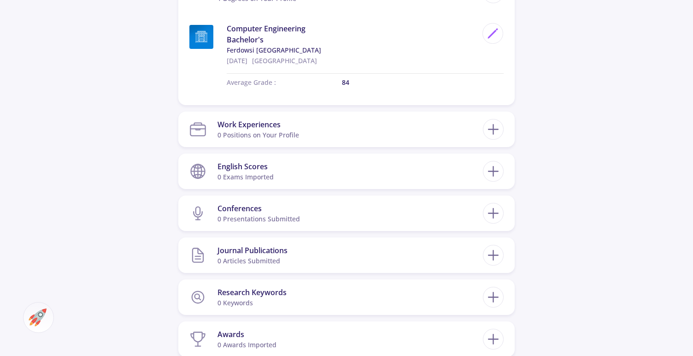
scroll to position [493, 0]
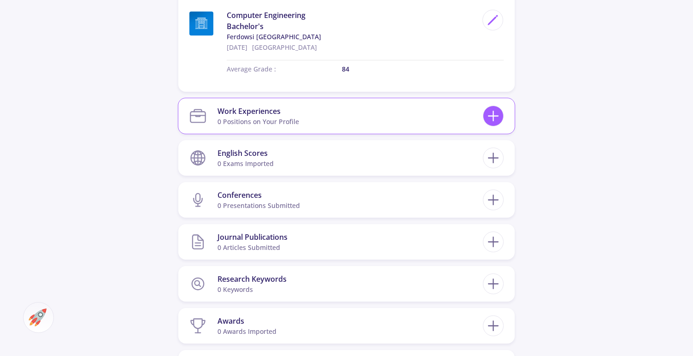
click at [498, 123] on icon at bounding box center [493, 115] width 17 height 17
checkbox input "false"
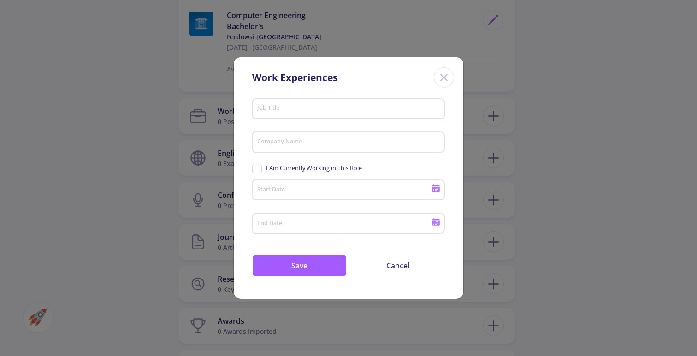
click at [317, 109] on input "Job Title" at bounding box center [350, 109] width 186 height 8
type input "p"
type input "d"
type input "project assistant"
type input "[PERSON_NAME] Software"
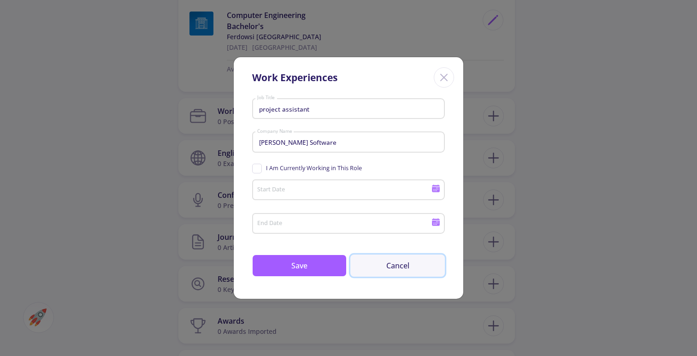
click at [405, 270] on button "Cancel" at bounding box center [397, 265] width 95 height 22
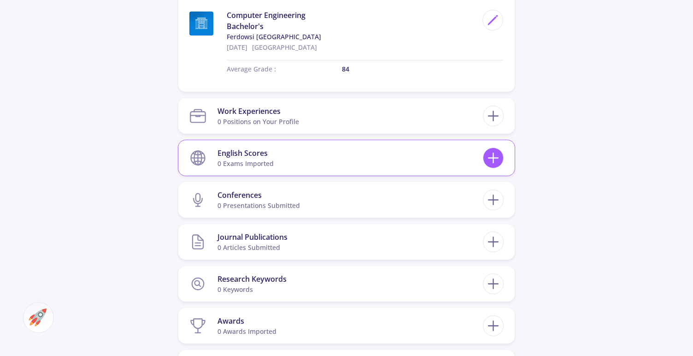
click at [491, 164] on icon at bounding box center [493, 157] width 17 height 17
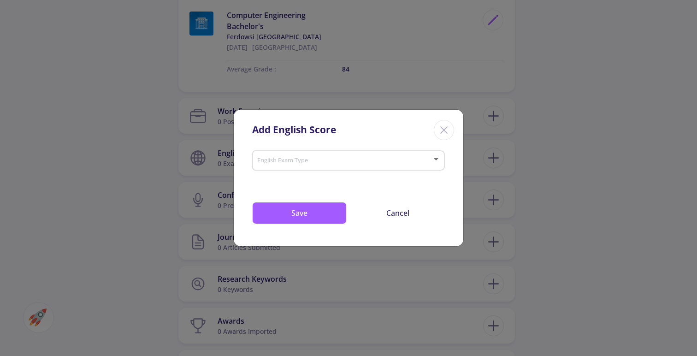
click at [355, 162] on span at bounding box center [345, 160] width 173 height 6
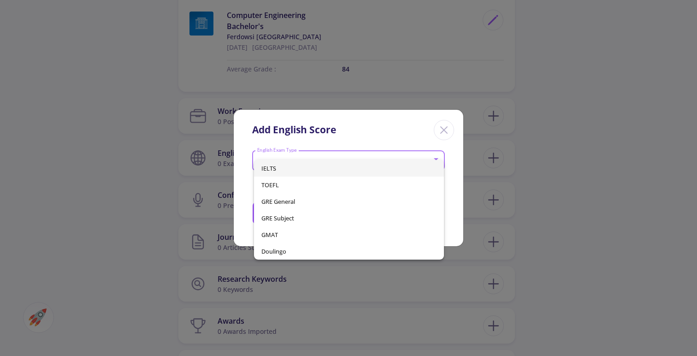
click at [335, 168] on span "IELTS" at bounding box center [349, 168] width 176 height 17
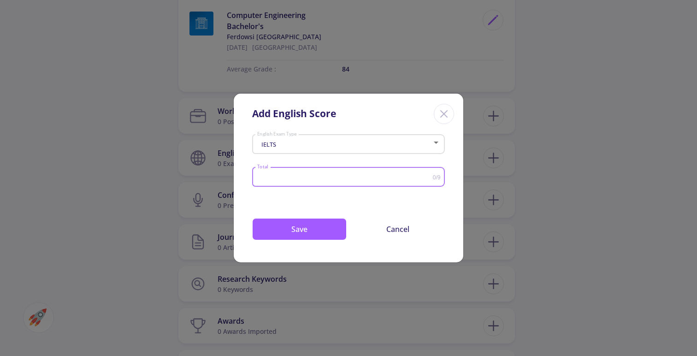
click at [338, 178] on input "Total" at bounding box center [345, 177] width 176 height 7
click at [429, 176] on input "0.5" at bounding box center [345, 177] width 176 height 7
click at [429, 176] on input "1" at bounding box center [345, 177] width 176 height 7
click at [429, 176] on input "1.5" at bounding box center [345, 177] width 176 height 7
click at [429, 176] on input "2" at bounding box center [345, 177] width 176 height 7
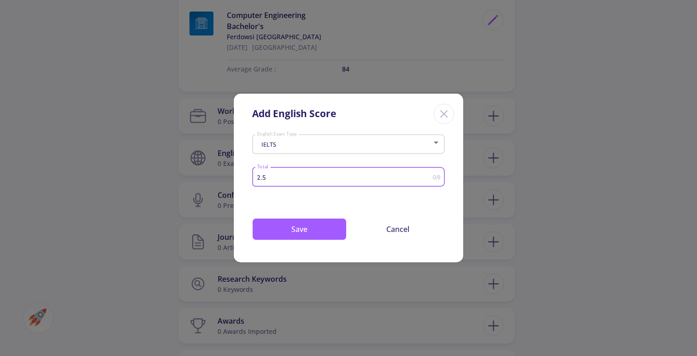
click at [429, 176] on input "2.5" at bounding box center [345, 177] width 176 height 7
click at [429, 176] on input "3" at bounding box center [345, 177] width 176 height 7
click at [429, 176] on input "3.5" at bounding box center [345, 177] width 176 height 7
click at [429, 176] on input "4" at bounding box center [345, 177] width 176 height 7
click at [429, 176] on input "4.5" at bounding box center [345, 177] width 176 height 7
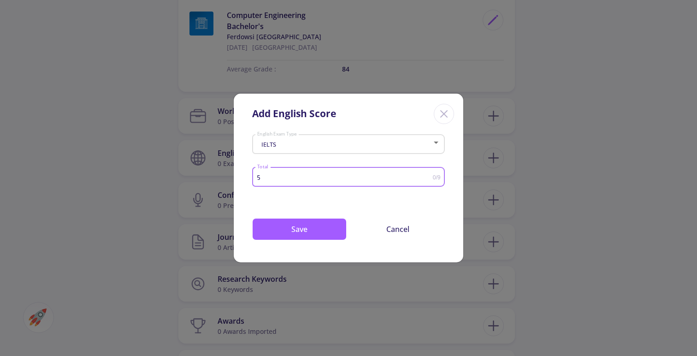
click at [429, 176] on input "5" at bounding box center [345, 177] width 176 height 7
click at [429, 176] on input "5.5" at bounding box center [345, 177] width 176 height 7
click at [429, 176] on input "6" at bounding box center [345, 177] width 176 height 7
click at [429, 176] on input "6.5" at bounding box center [345, 177] width 176 height 7
click at [428, 177] on input "7" at bounding box center [345, 177] width 176 height 7
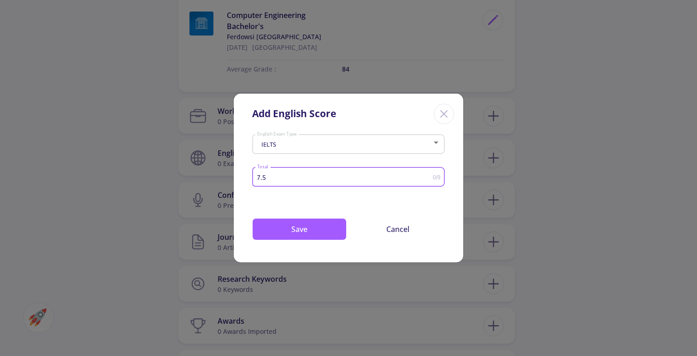
type input "7.5"
click at [428, 177] on input "7.5" at bounding box center [345, 177] width 176 height 7
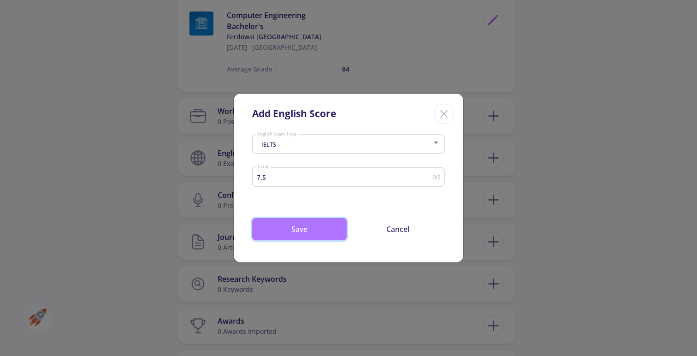
click at [326, 231] on button "Save" at bounding box center [299, 229] width 95 height 22
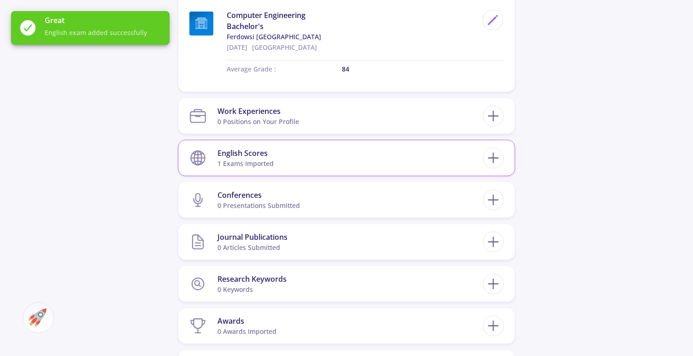
click at [377, 166] on section "English Scores 1 exams imported" at bounding box center [336, 158] width 294 height 28
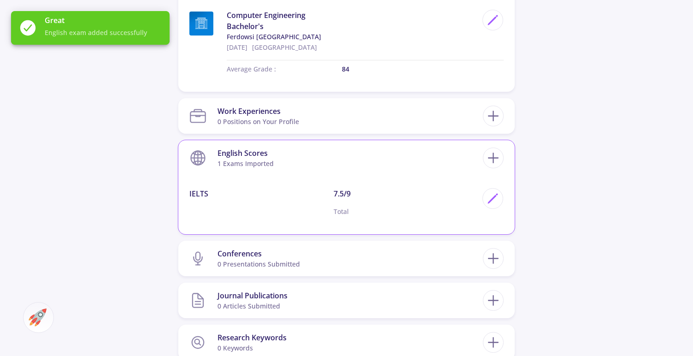
click at [380, 163] on section "English Scores 1 exams imported" at bounding box center [336, 158] width 294 height 28
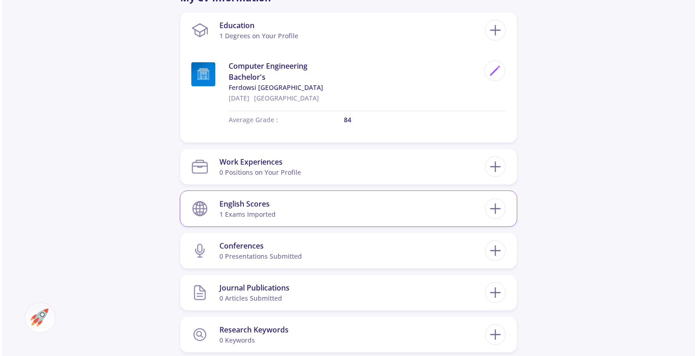
scroll to position [505, 0]
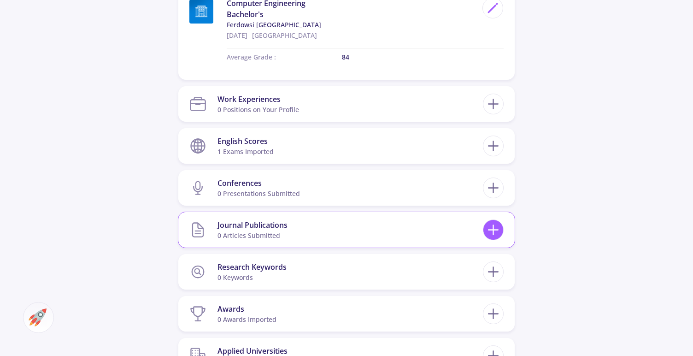
click at [489, 228] on icon at bounding box center [493, 229] width 17 height 17
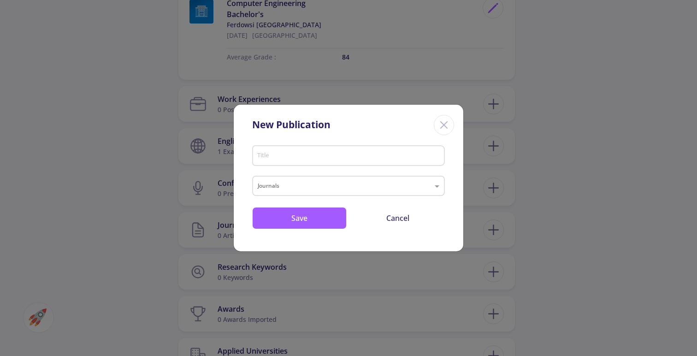
click at [338, 161] on div "Title" at bounding box center [349, 154] width 184 height 24
click at [311, 193] on div "Journals" at bounding box center [348, 186] width 193 height 20
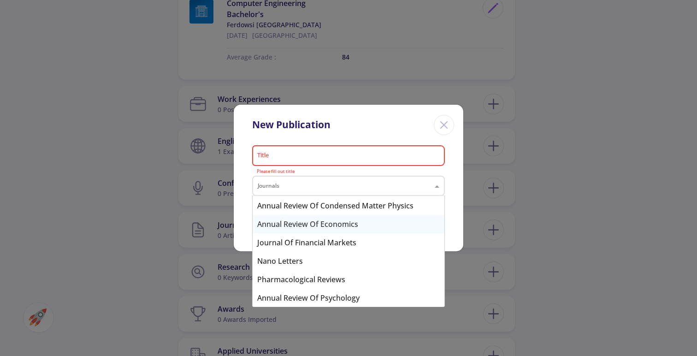
scroll to position [811, 0]
click at [347, 173] on mat-error "Please fill out title" at bounding box center [349, 171] width 184 height 5
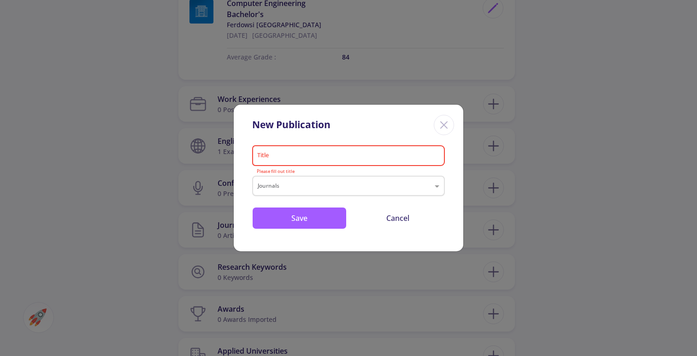
click at [284, 189] on input "text" at bounding box center [339, 186] width 163 height 11
type input "iccke"
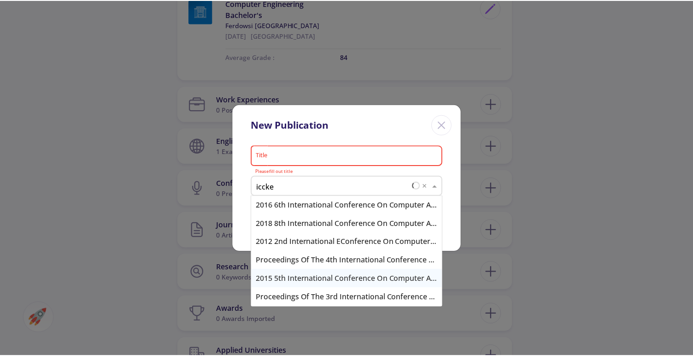
scroll to position [0, 0]
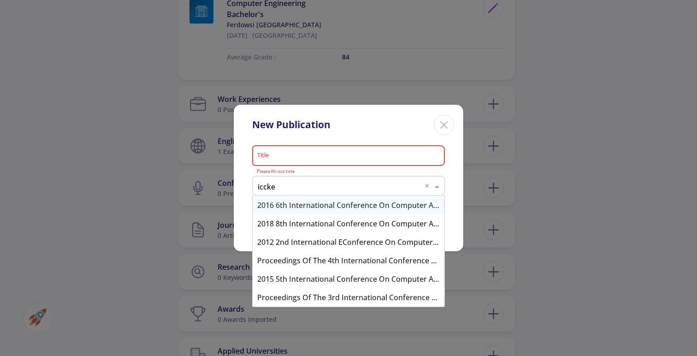
click at [296, 190] on input "iccke" at bounding box center [339, 186] width 163 height 11
click at [296, 188] on input "iccke" at bounding box center [339, 186] width 163 height 11
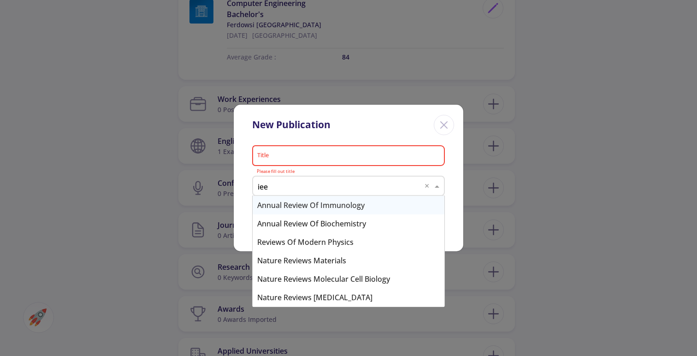
type input "ieee"
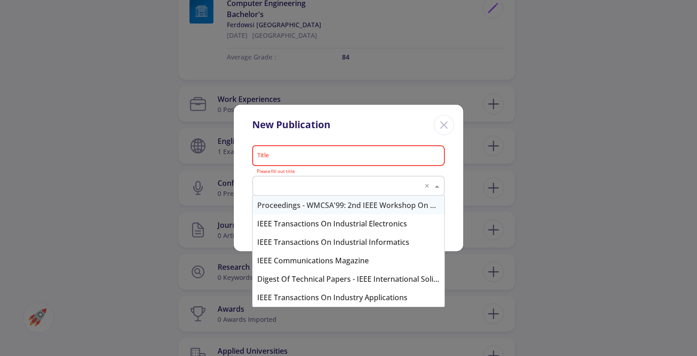
click at [360, 140] on div "New Publication" at bounding box center [349, 123] width 230 height 37
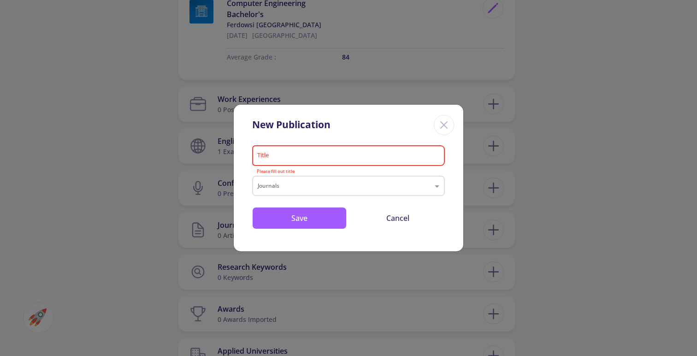
click at [337, 154] on input "Title" at bounding box center [350, 156] width 186 height 8
click at [378, 135] on div "New Publication" at bounding box center [349, 123] width 230 height 37
click at [319, 213] on button "Save" at bounding box center [299, 218] width 95 height 22
click at [347, 155] on input "Title" at bounding box center [350, 156] width 186 height 8
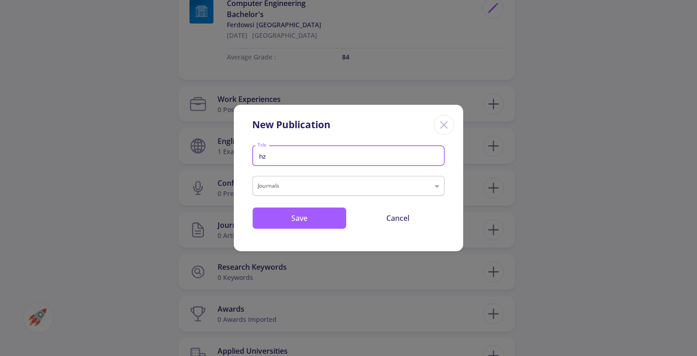
type input "h"
type input "a hybrid architecture for Persian FAQ question answering"
click at [319, 221] on button "Save" at bounding box center [299, 218] width 95 height 22
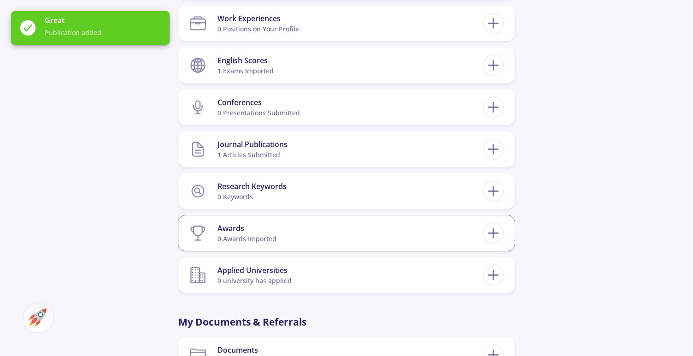
scroll to position [587, 0]
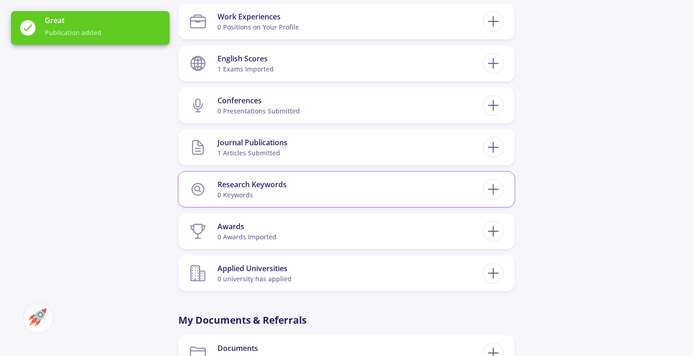
click at [489, 199] on div "Research Keywords 0 keywords" at bounding box center [346, 189] width 314 height 28
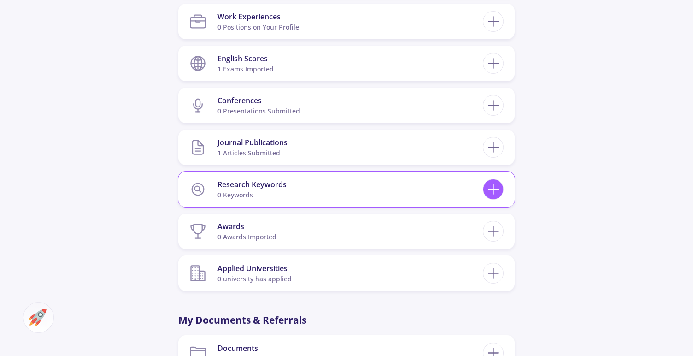
click at [497, 194] on icon at bounding box center [493, 189] width 17 height 17
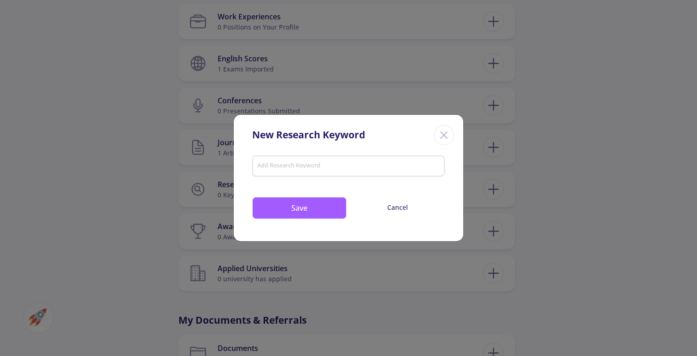
click at [319, 170] on input "Add Research Keyword" at bounding box center [349, 167] width 184 height 8
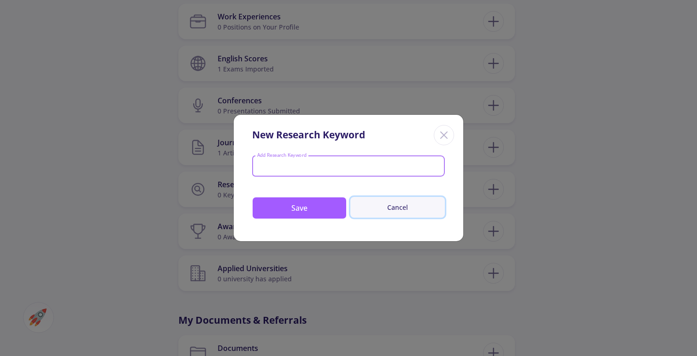
click at [406, 214] on button "Cancel" at bounding box center [397, 207] width 95 height 21
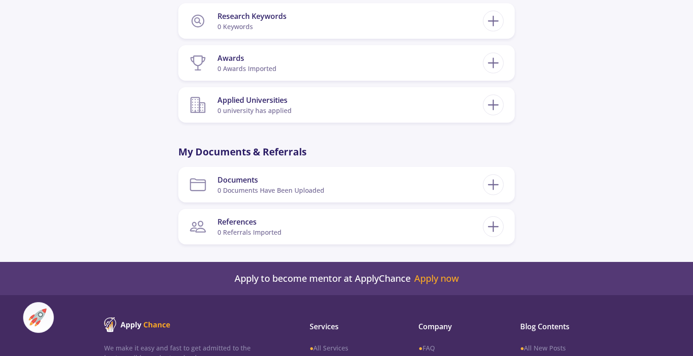
scroll to position [755, 0]
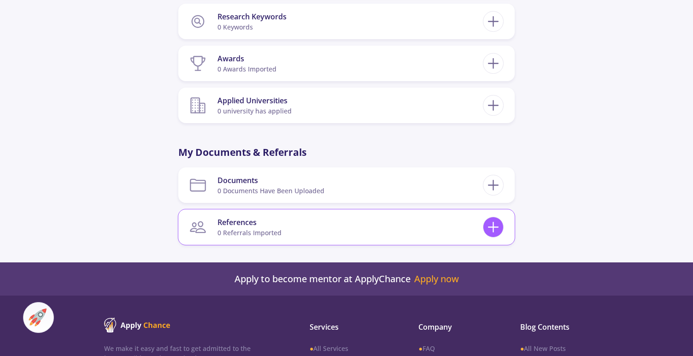
click at [496, 230] on icon at bounding box center [493, 227] width 17 height 17
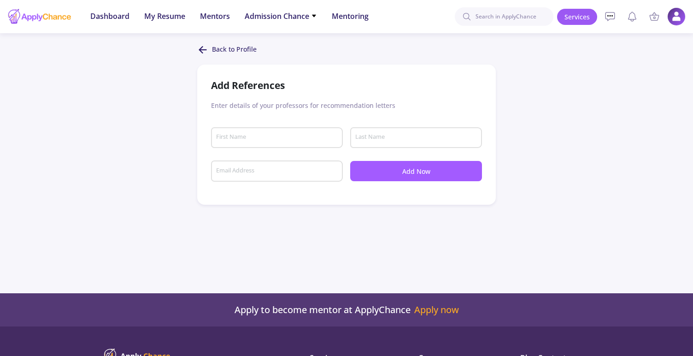
click at [201, 45] on icon at bounding box center [202, 49] width 11 height 11
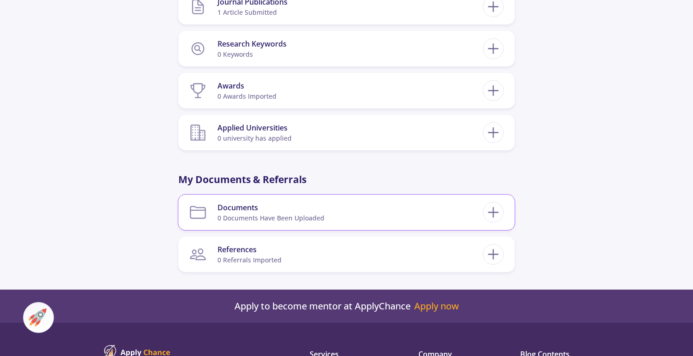
scroll to position [621, 0]
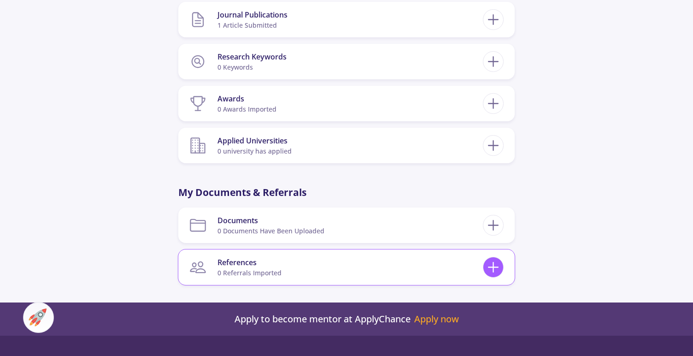
click at [486, 264] on icon at bounding box center [493, 267] width 17 height 17
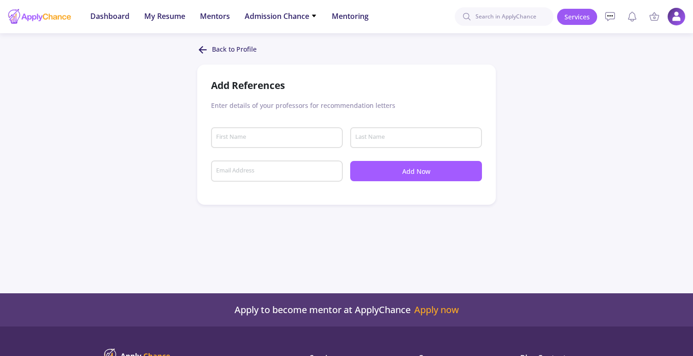
click at [276, 142] on input "First Name" at bounding box center [278, 138] width 125 height 8
type input "aadca"
click at [383, 140] on input "Last Name" at bounding box center [417, 138] width 125 height 8
type input "adad"
click at [286, 166] on div "Email Address" at bounding box center [277, 169] width 123 height 24
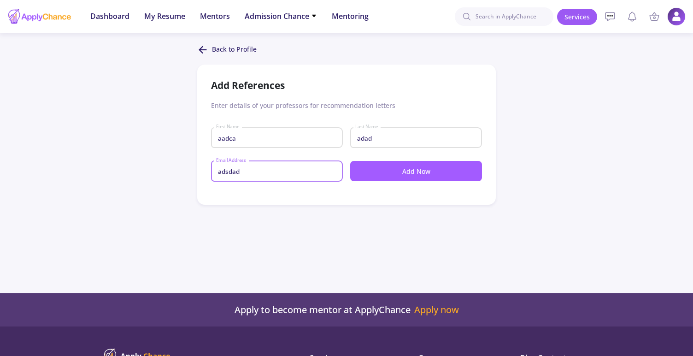
type input "adsdad"
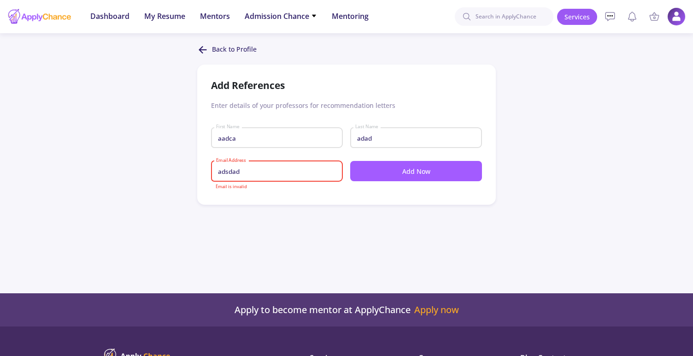
click at [390, 171] on button "Add Now" at bounding box center [416, 171] width 132 height 20
click at [300, 165] on div "adsdad Email Address" at bounding box center [277, 169] width 123 height 24
click at [226, 169] on input "adsdad" at bounding box center [278, 171] width 125 height 8
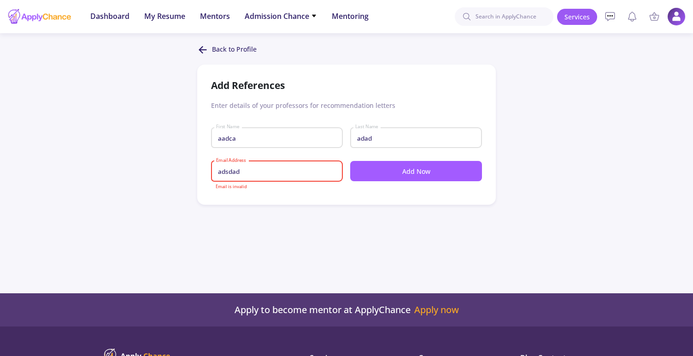
click at [226, 169] on input "adsdad" at bounding box center [278, 171] width 125 height 8
click at [285, 172] on input "adsdad" at bounding box center [278, 171] width 125 height 8
click at [199, 54] on icon at bounding box center [202, 49] width 11 height 11
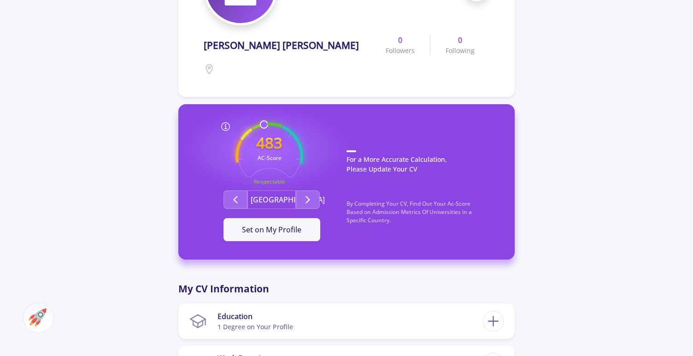
scroll to position [168, 0]
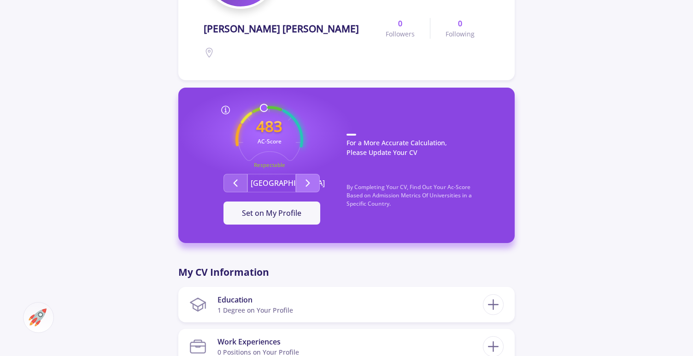
click at [313, 185] on icon "Second group" at bounding box center [307, 182] width 11 height 11
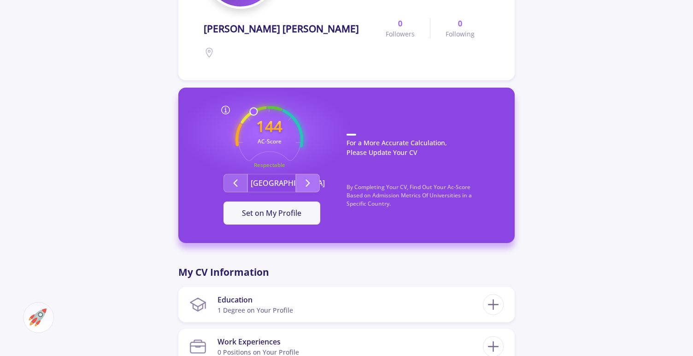
click at [313, 185] on icon "Second group" at bounding box center [307, 182] width 11 height 11
click at [290, 183] on button "[GEOGRAPHIC_DATA]" at bounding box center [272, 183] width 48 height 18
click at [286, 184] on button "[GEOGRAPHIC_DATA]" at bounding box center [272, 183] width 48 height 18
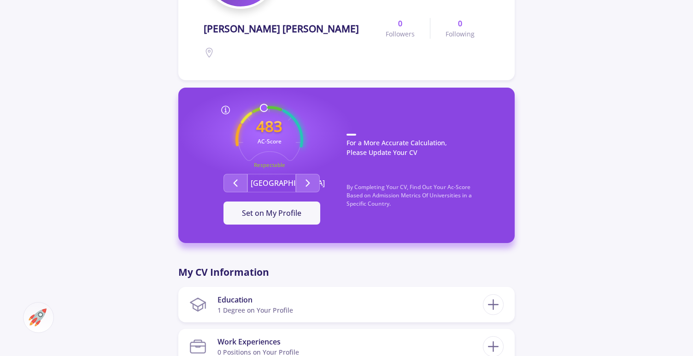
click at [286, 184] on button "[GEOGRAPHIC_DATA]" at bounding box center [272, 183] width 48 height 18
click at [310, 183] on icon "Second group" at bounding box center [307, 182] width 11 height 11
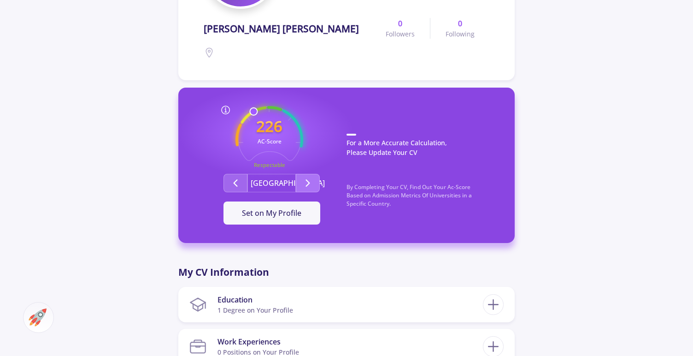
click at [310, 183] on icon "Second group" at bounding box center [307, 182] width 11 height 11
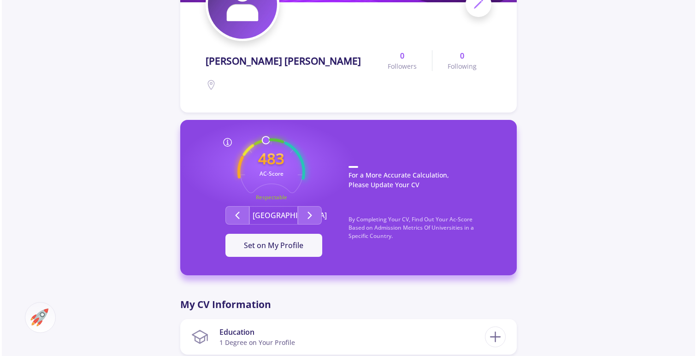
scroll to position [0, 0]
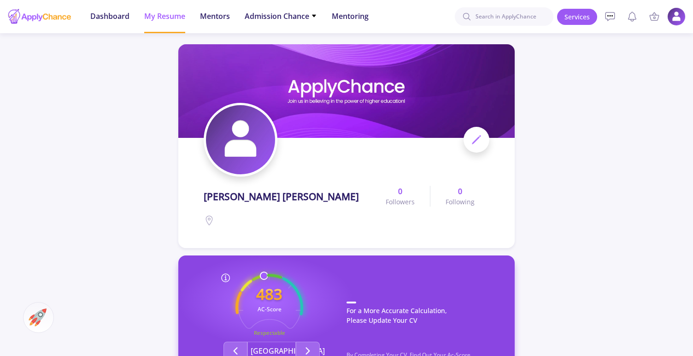
click at [690, 14] on header "Dashboard My Resume Services Mentors Admission Chance With Minimum Requirements…" at bounding box center [346, 16] width 693 height 33
click at [684, 14] on img at bounding box center [677, 17] width 18 height 18
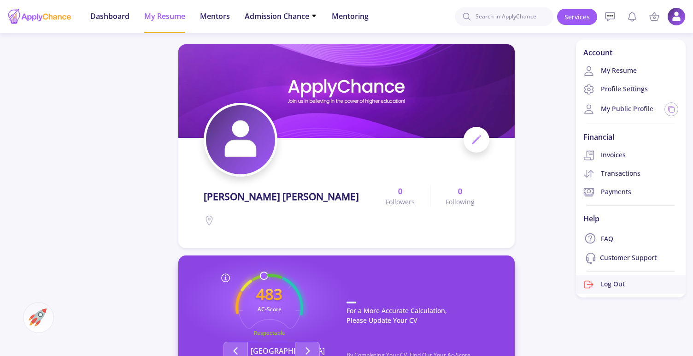
click at [633, 284] on link "Log Out" at bounding box center [631, 284] width 110 height 18
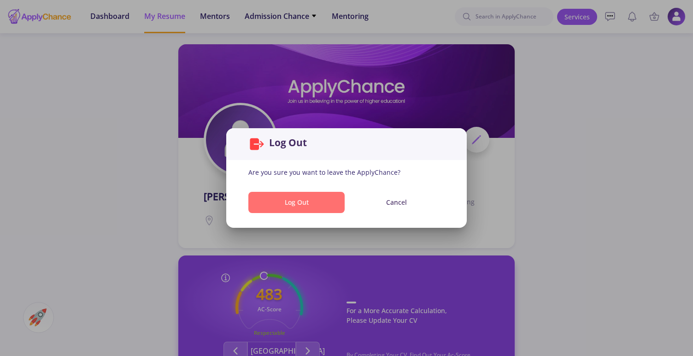
click at [288, 201] on button "Log Out" at bounding box center [296, 203] width 96 height 22
